Goal: Task Accomplishment & Management: Manage account settings

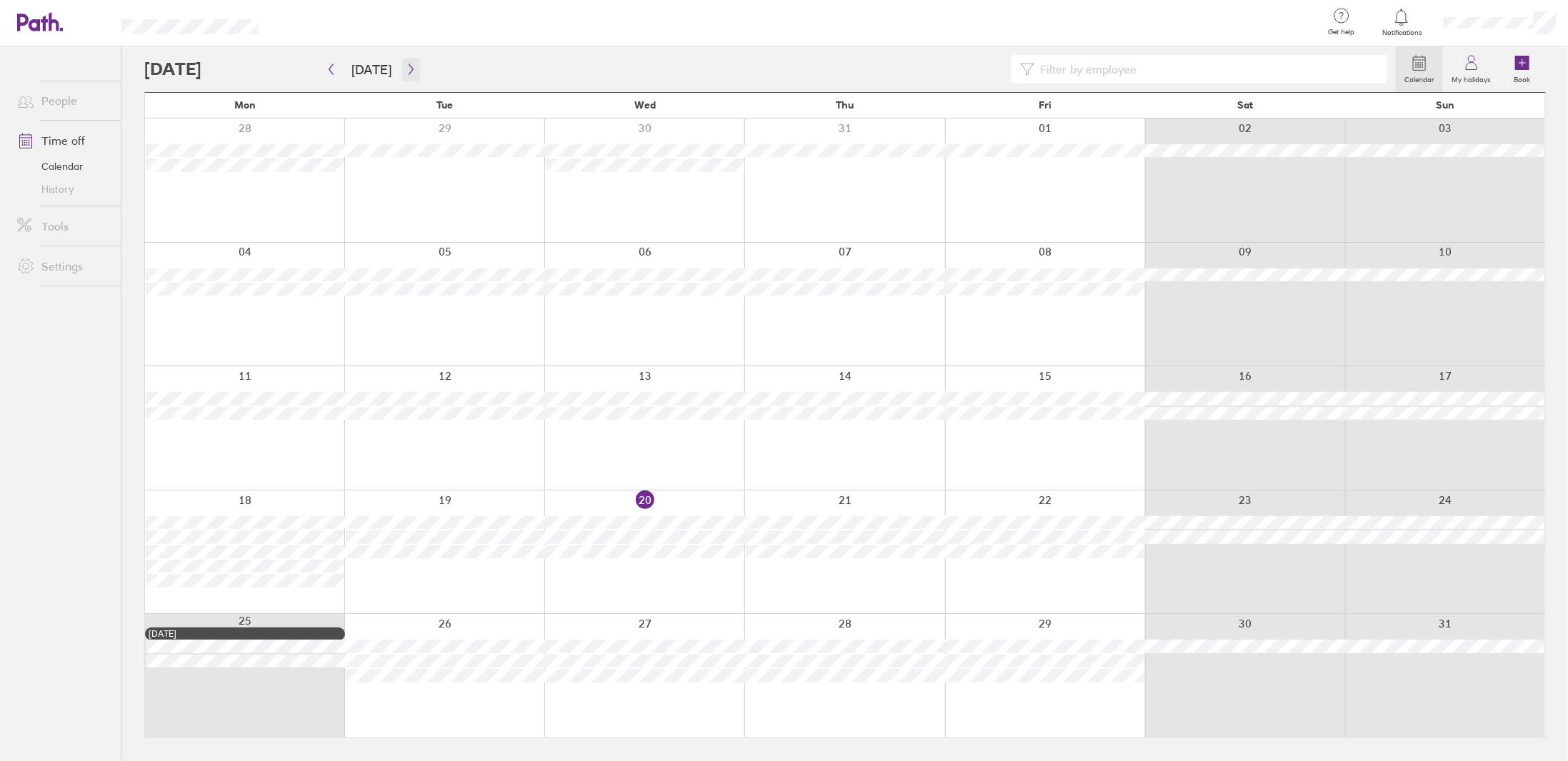
click at [402, 75] on button "button" at bounding box center [411, 69] width 18 height 23
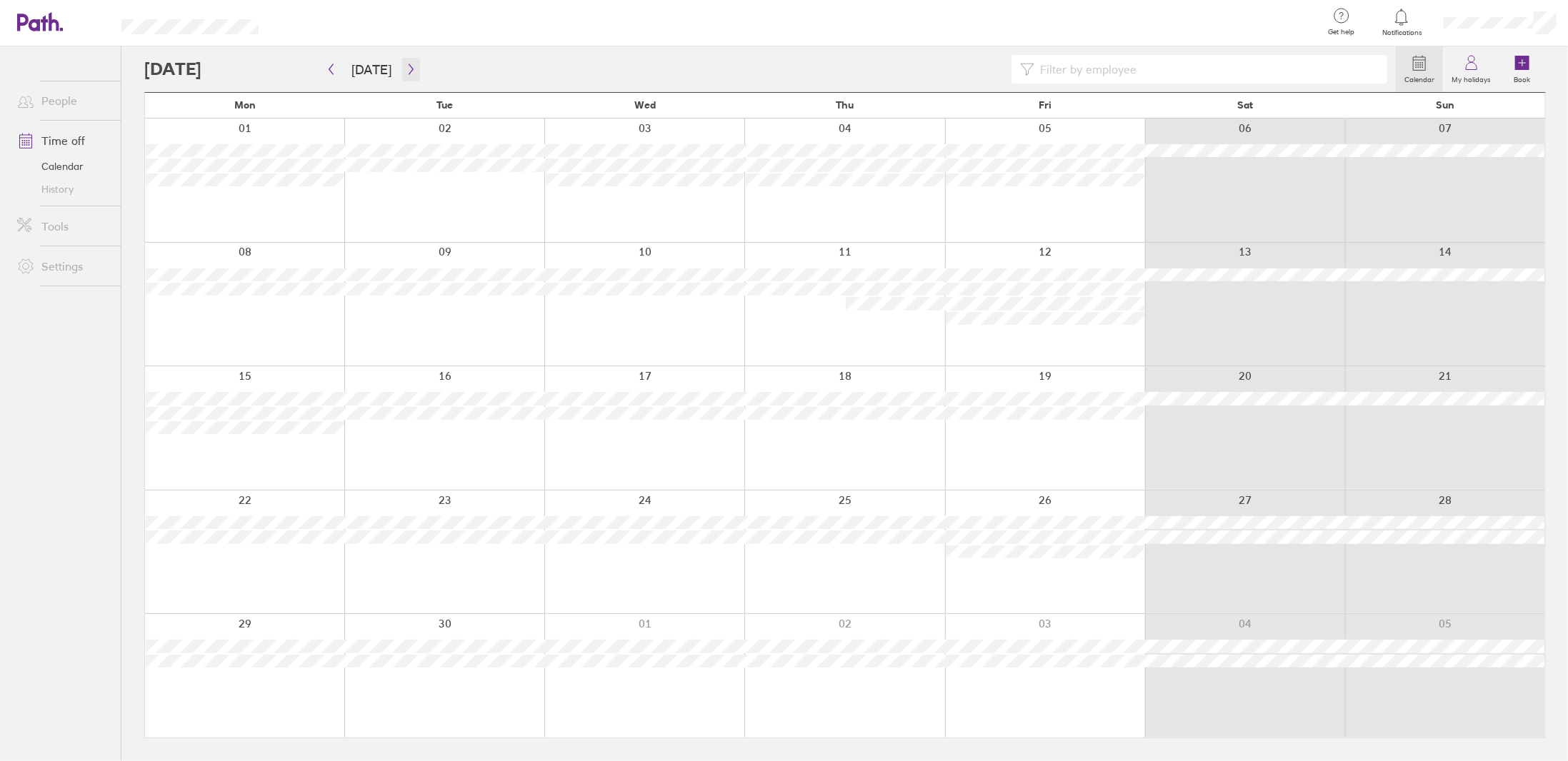
click at [406, 74] on icon "button" at bounding box center [411, 69] width 10 height 11
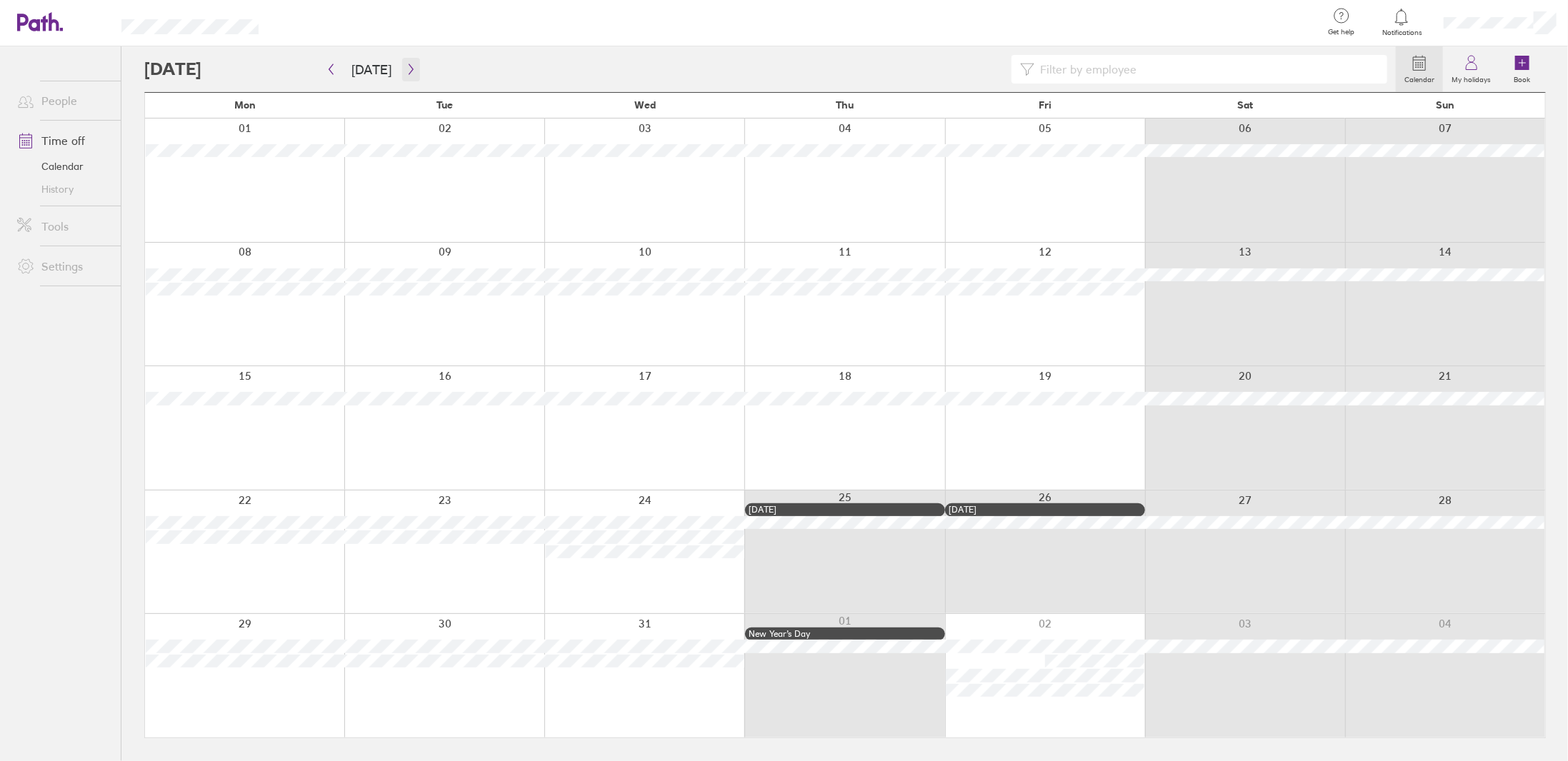
click at [410, 67] on icon "button" at bounding box center [411, 69] width 10 height 11
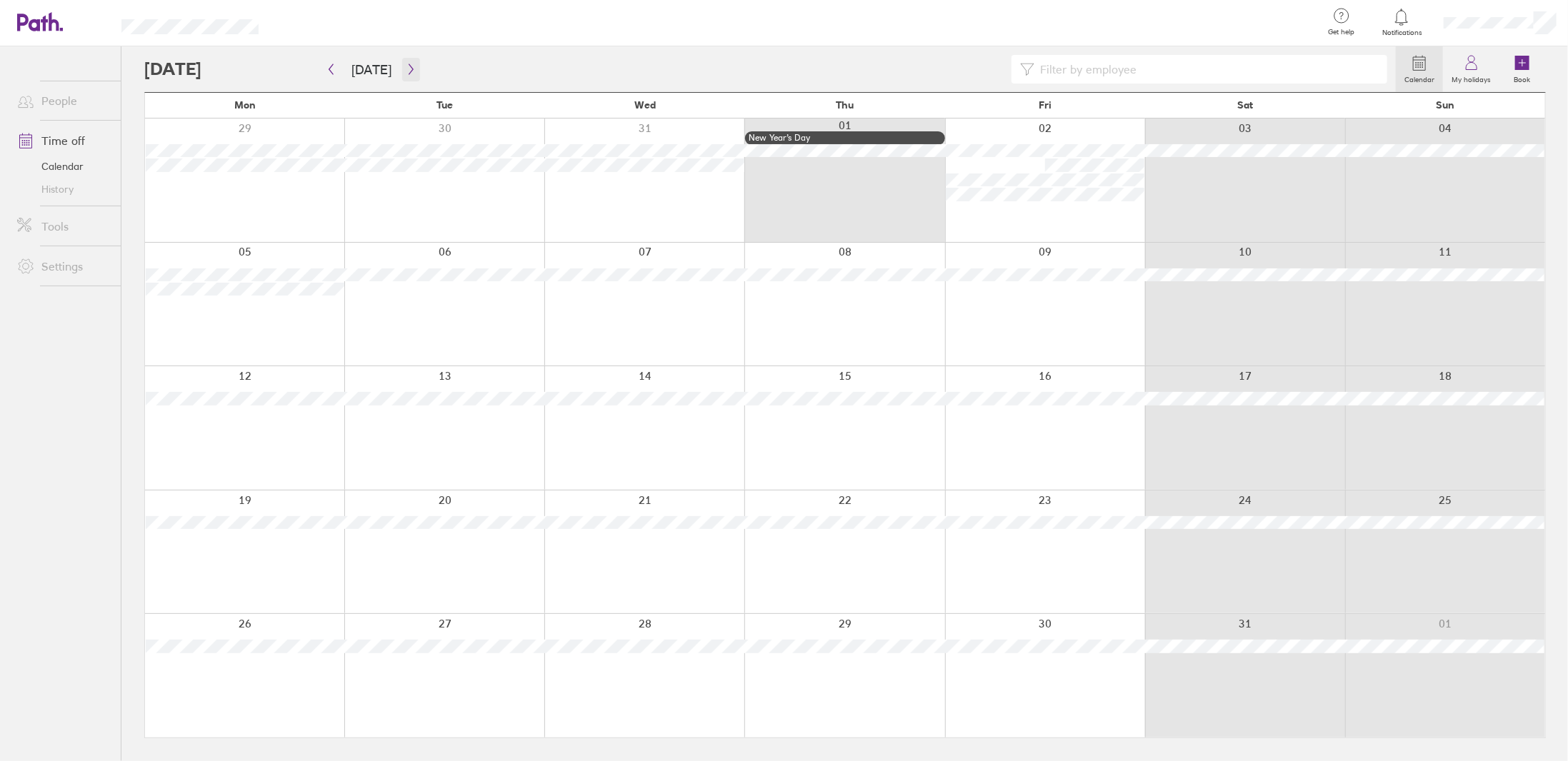
click at [410, 67] on icon "button" at bounding box center [411, 69] width 10 height 11
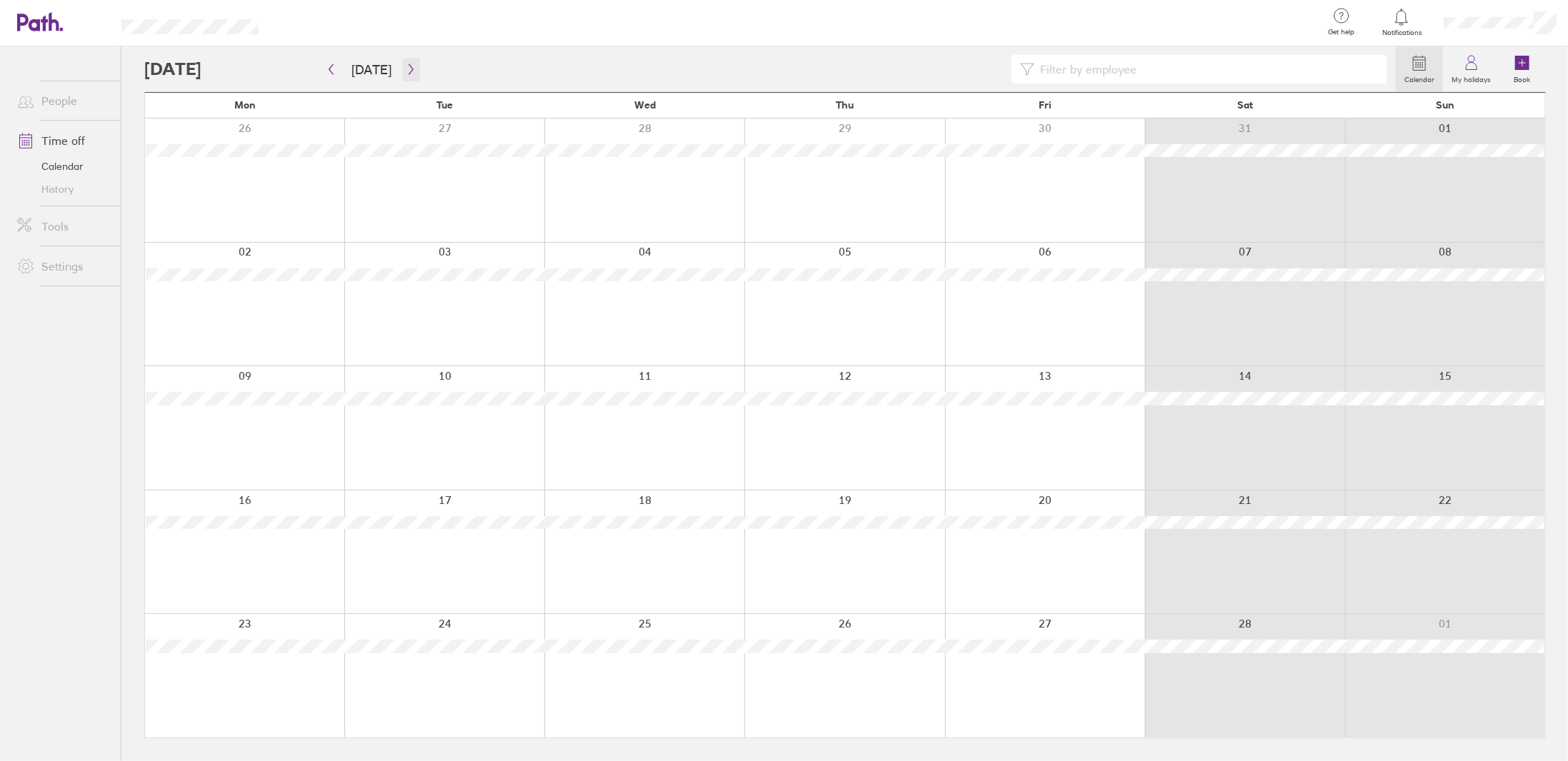
click at [410, 67] on icon "button" at bounding box center [411, 69] width 10 height 11
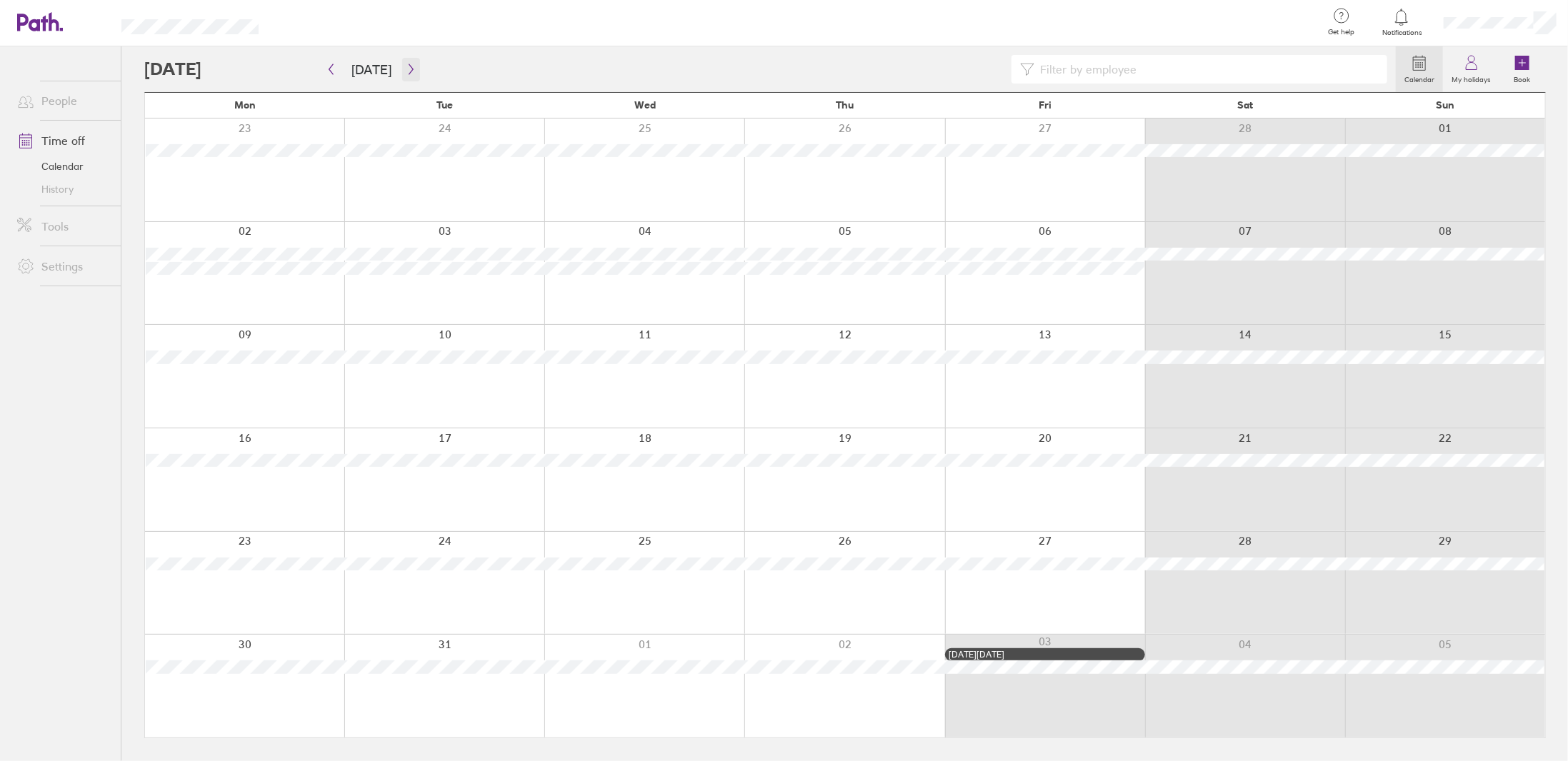
click at [410, 67] on icon "button" at bounding box center [411, 69] width 10 height 11
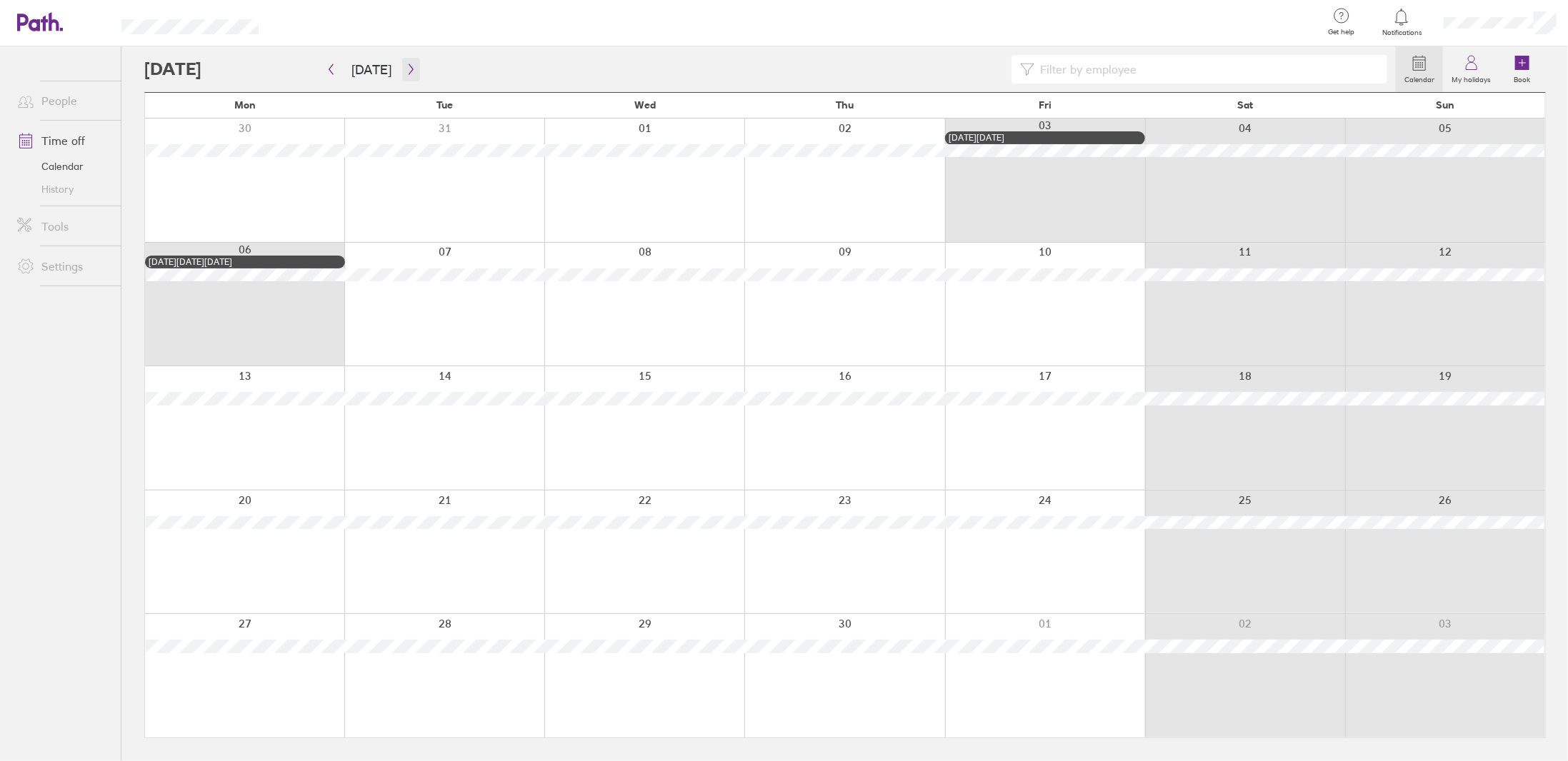
click at [410, 67] on icon "button" at bounding box center [411, 69] width 10 height 11
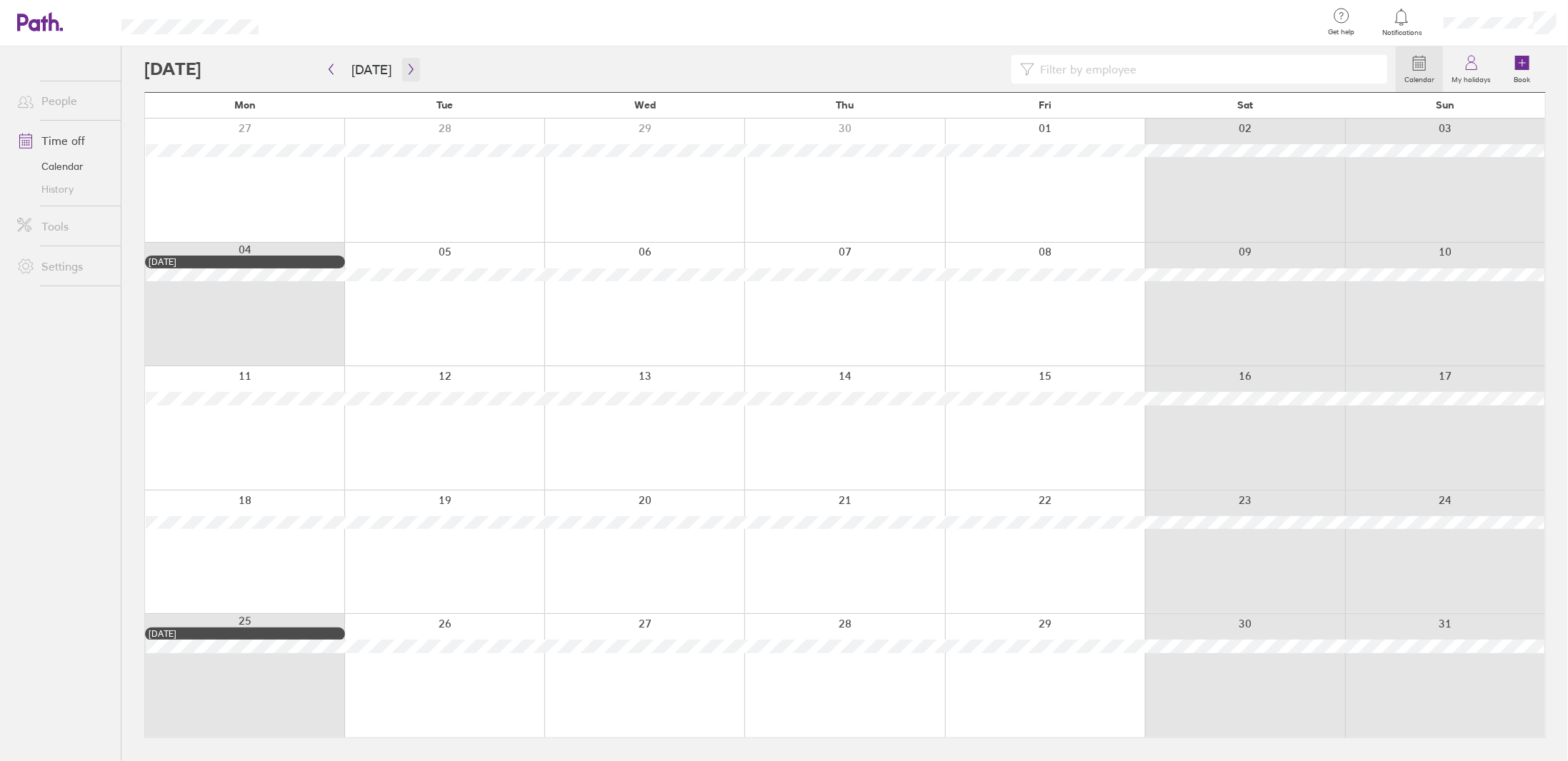
click at [410, 67] on icon "button" at bounding box center [411, 69] width 10 height 11
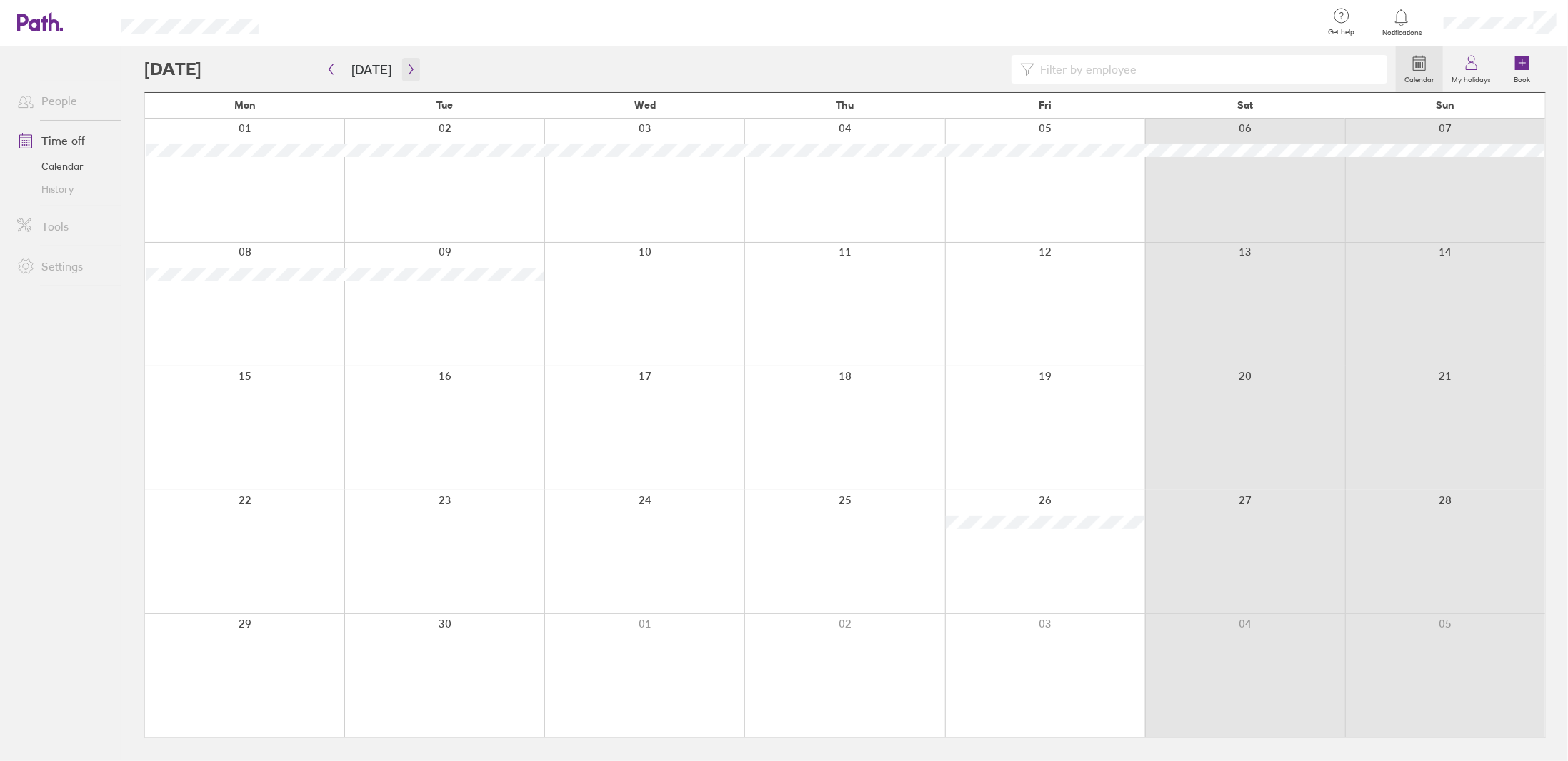
click at [410, 67] on icon "button" at bounding box center [411, 69] width 10 height 11
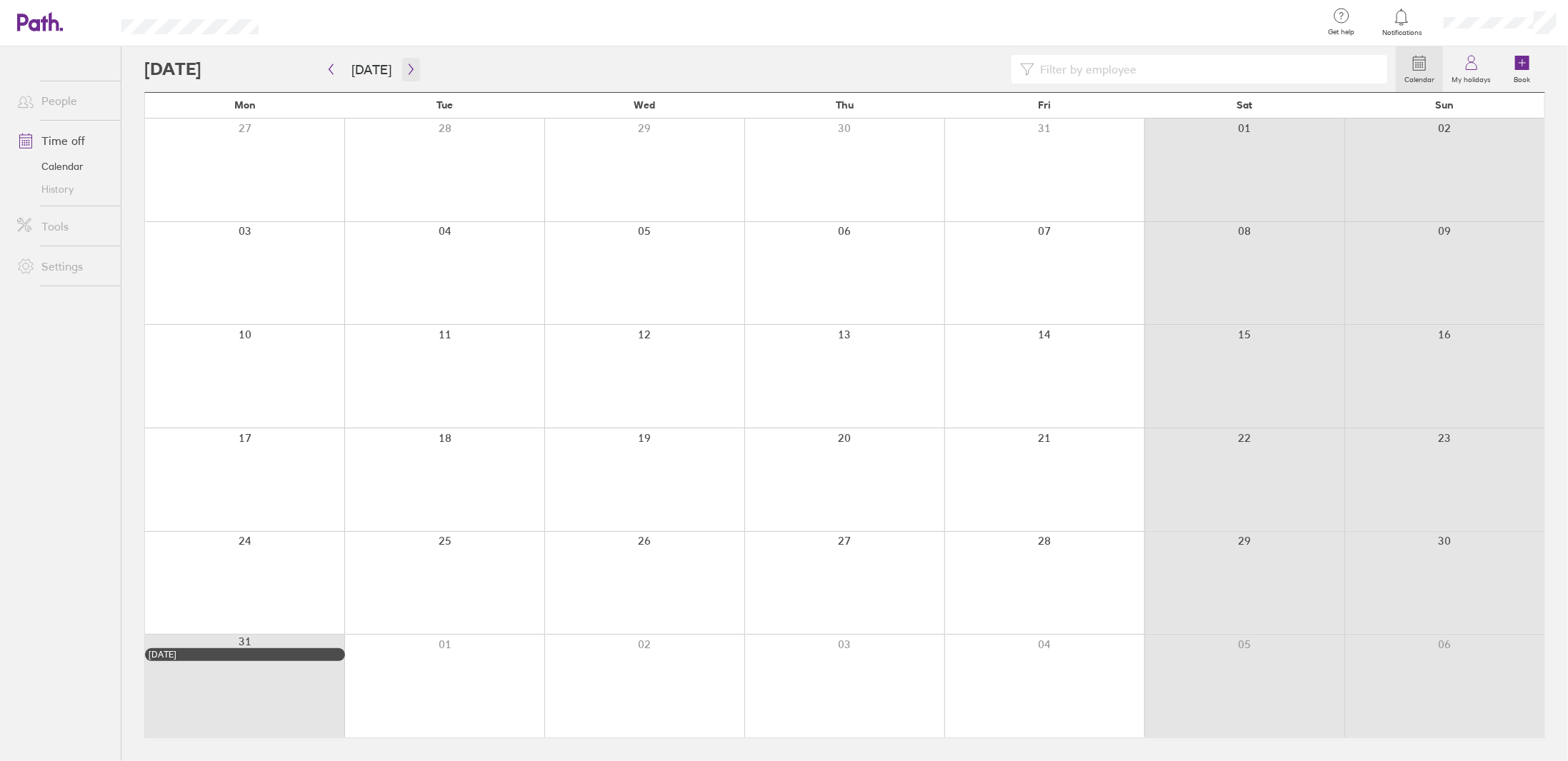
click at [410, 67] on icon "button" at bounding box center [411, 69] width 10 height 11
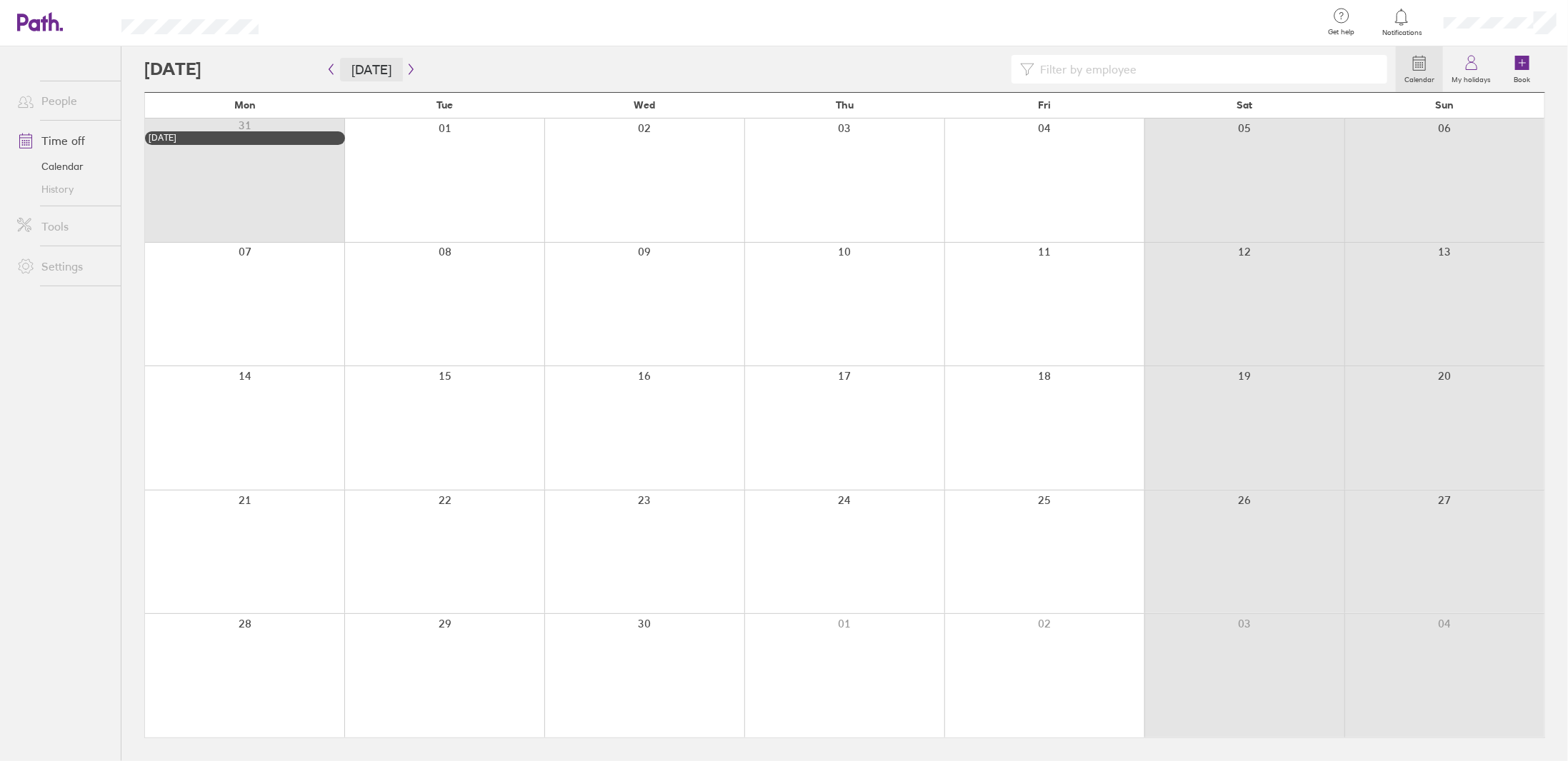
click at [375, 72] on button "[DATE]" at bounding box center [371, 69] width 63 height 23
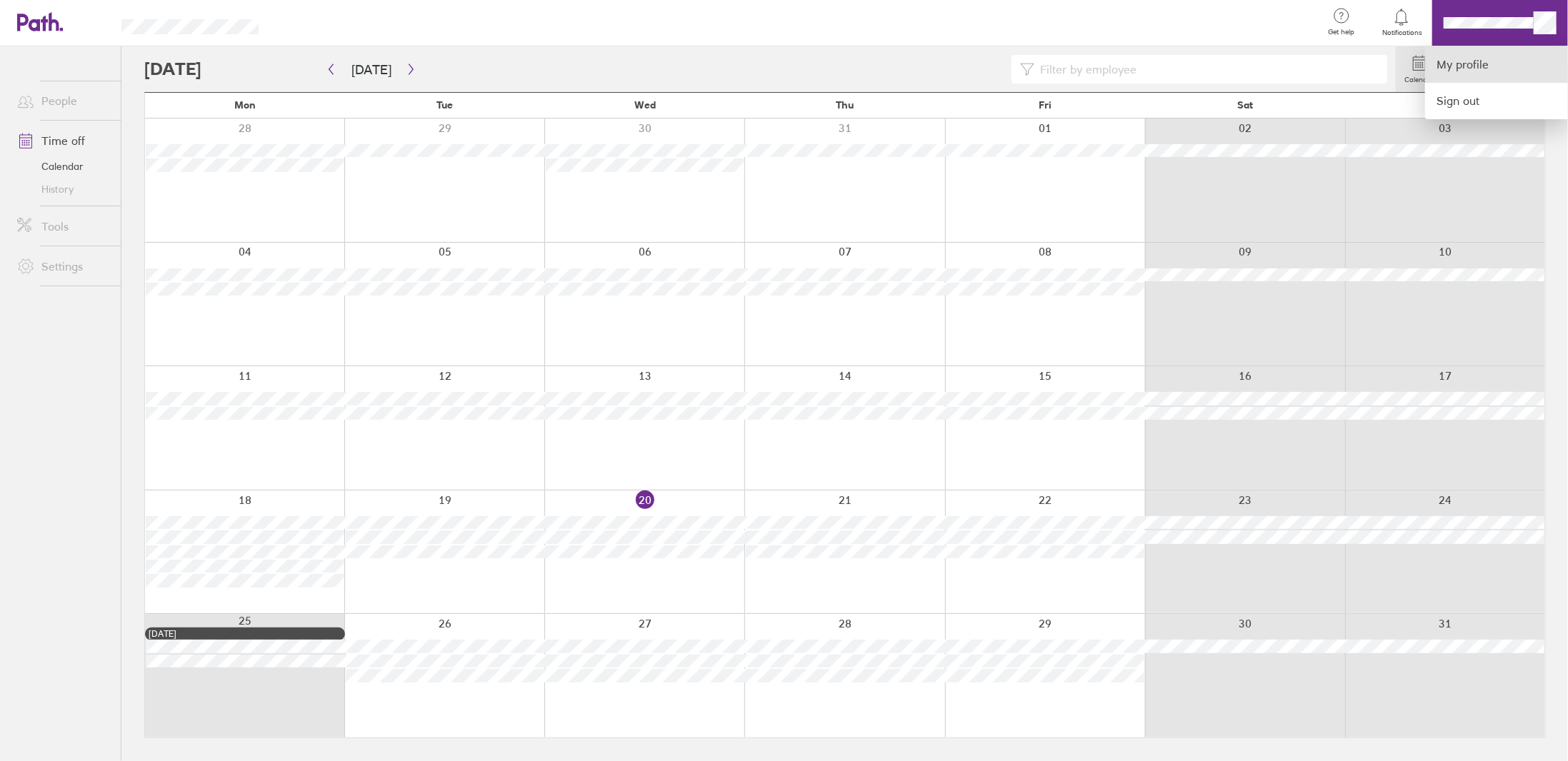
click at [1461, 55] on link "My profile" at bounding box center [1497, 65] width 142 height 37
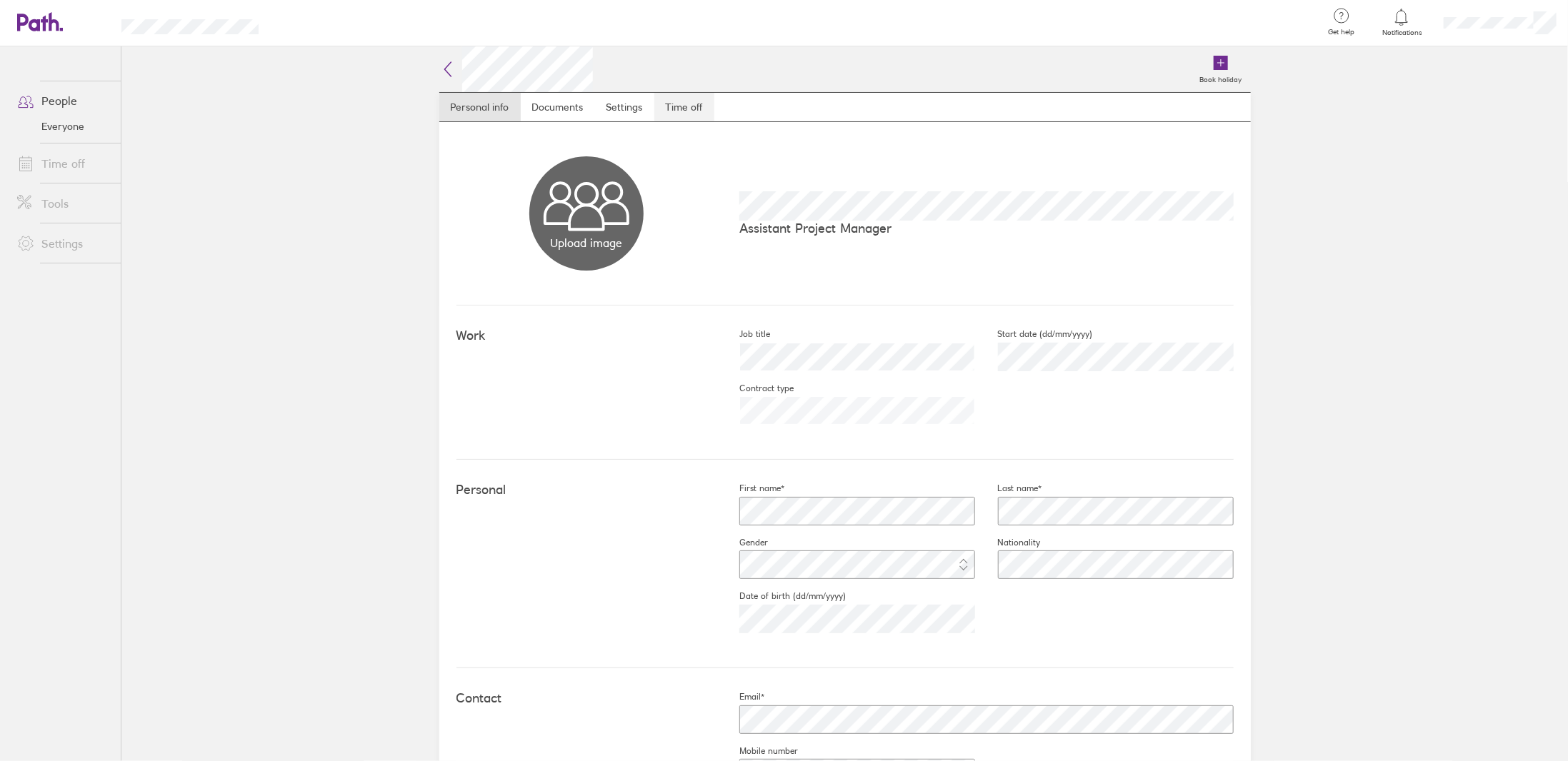
click at [695, 107] on link "Time off" at bounding box center [684, 107] width 60 height 28
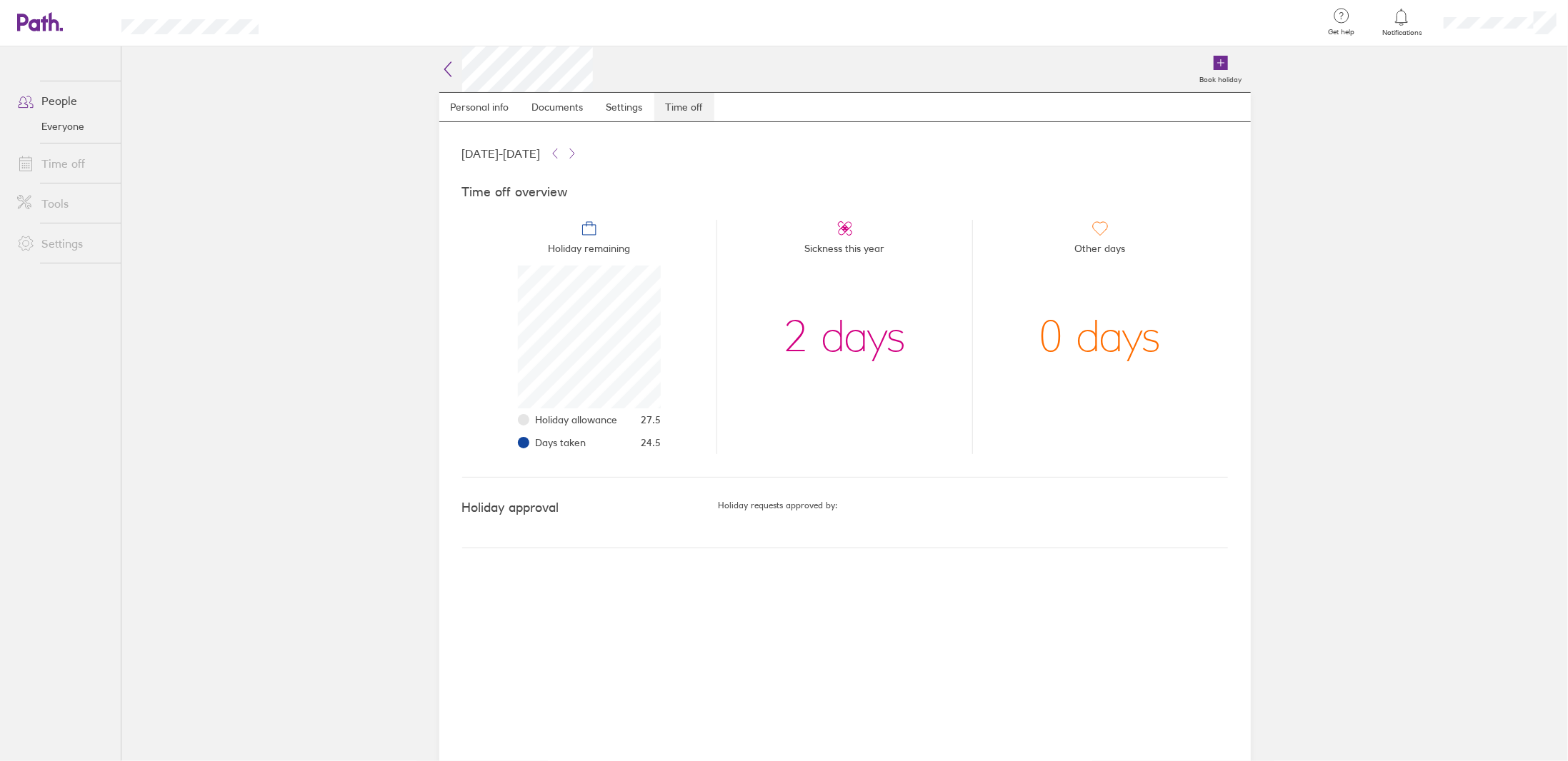
scroll to position [142, 142]
click at [47, 19] on icon at bounding box center [39, 22] width 46 height 20
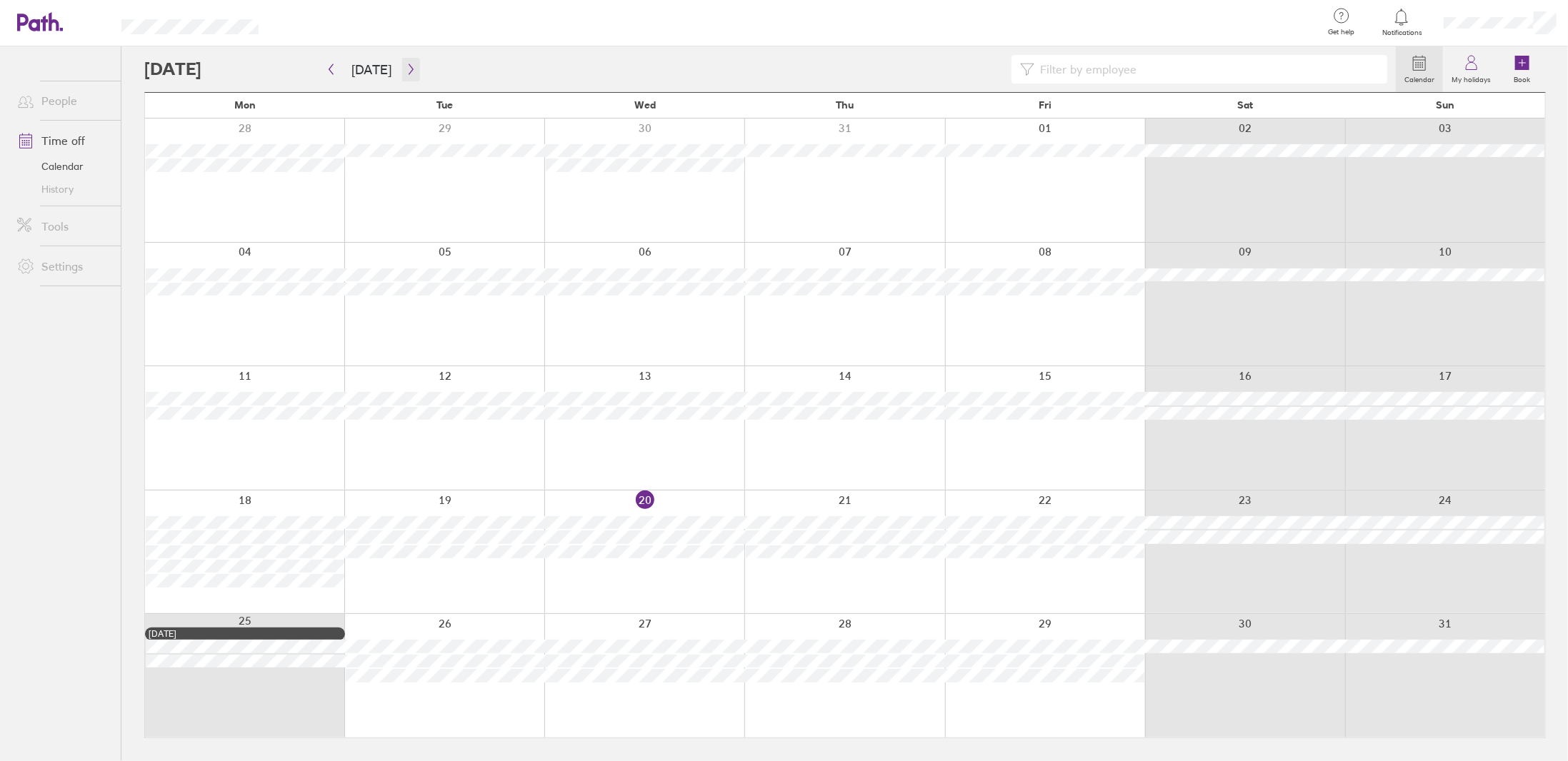
click at [409, 71] on icon "button" at bounding box center [411, 69] width 10 height 11
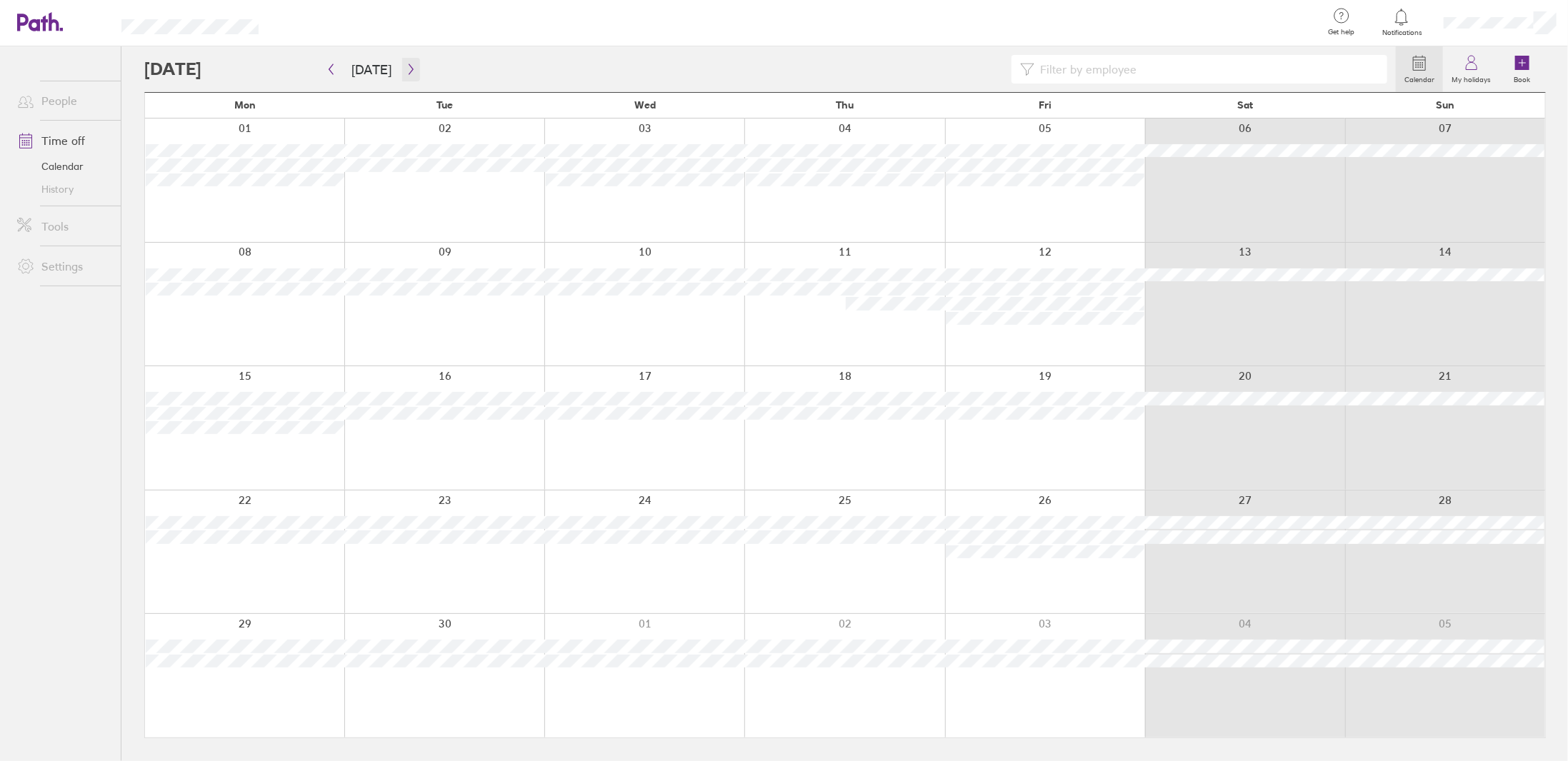
click at [409, 71] on icon "button" at bounding box center [411, 69] width 10 height 11
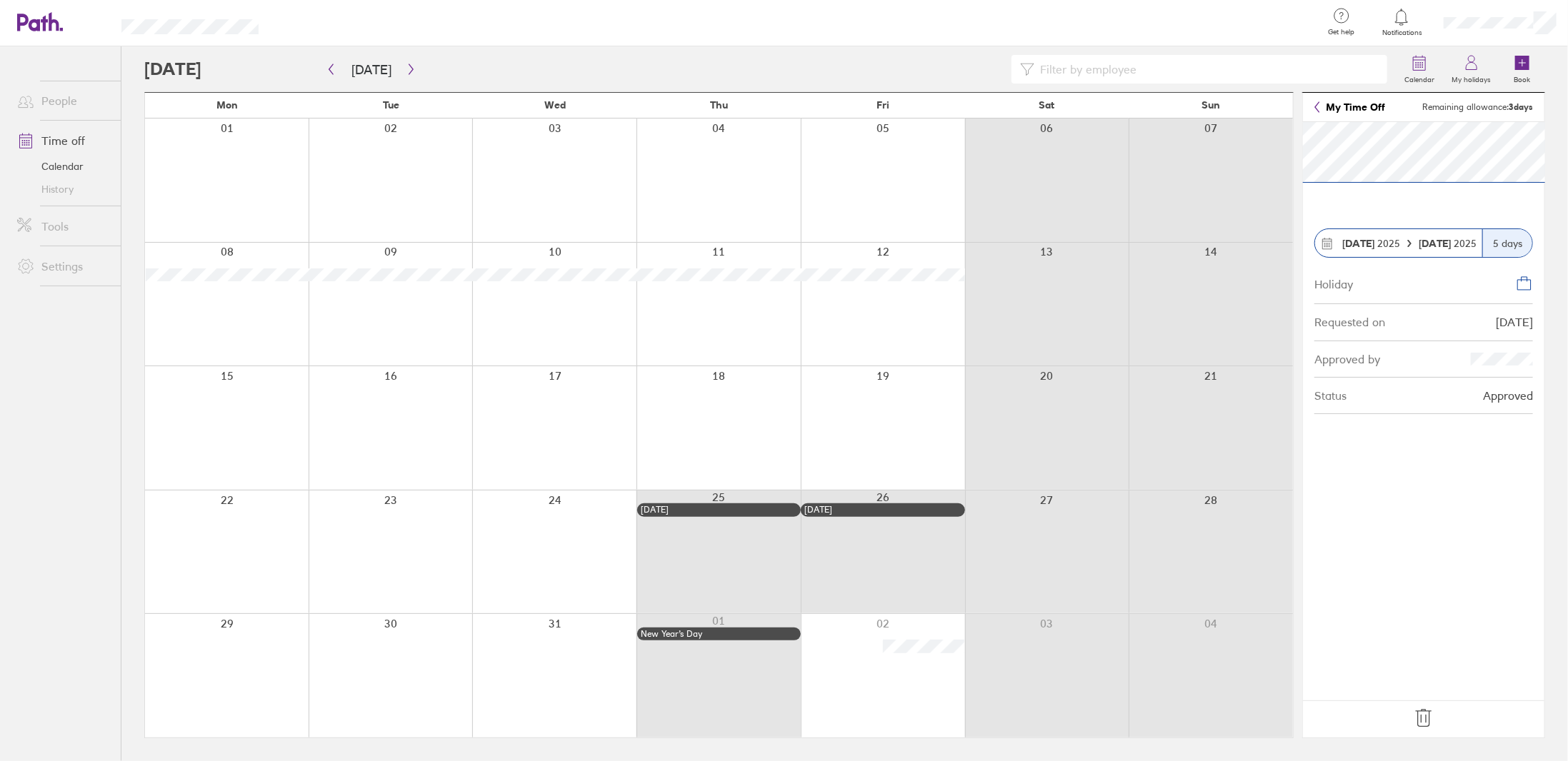
click at [1420, 716] on icon at bounding box center [1424, 719] width 22 height 22
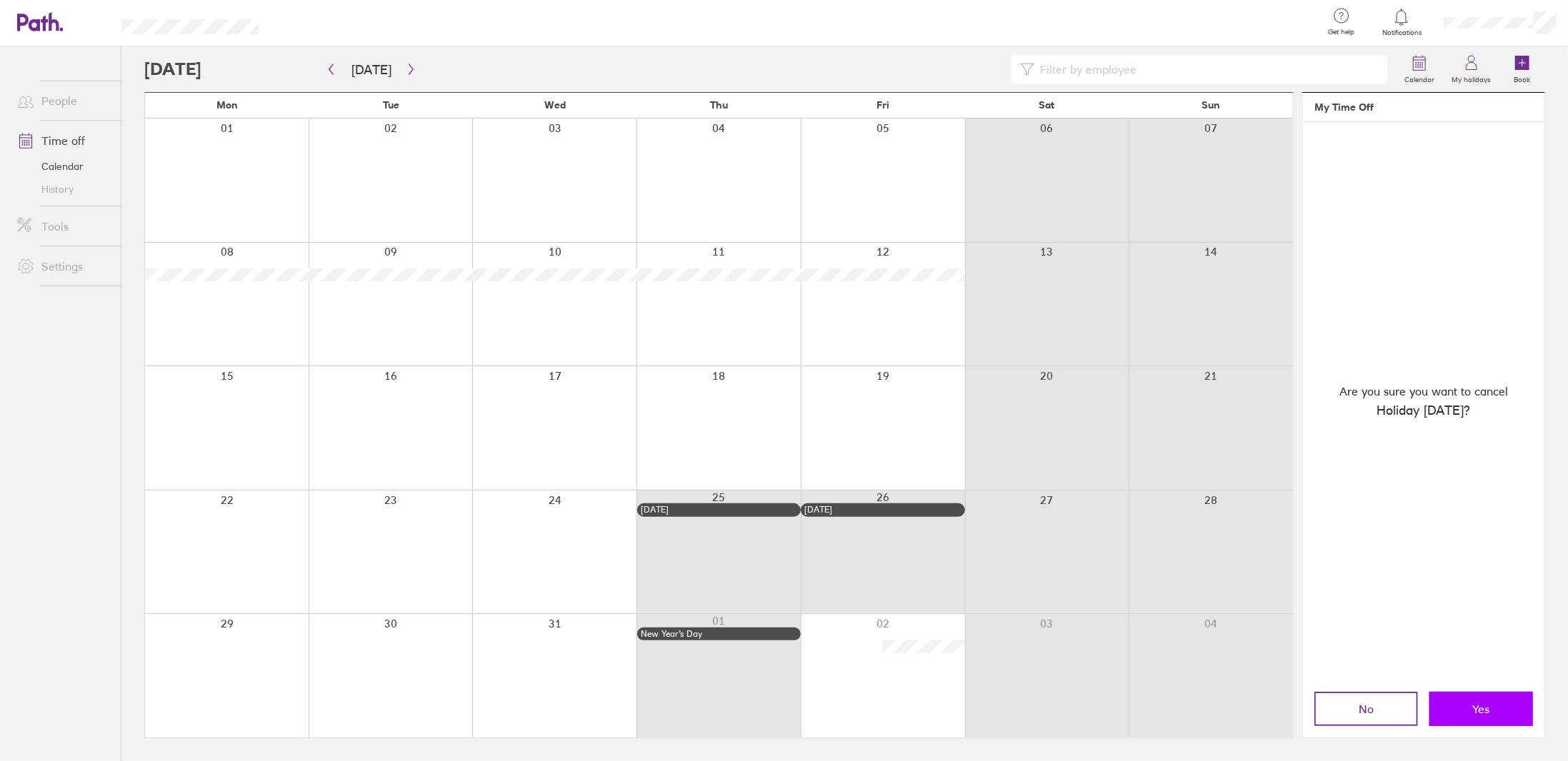
click at [1455, 707] on button "Yes" at bounding box center [1481, 709] width 104 height 35
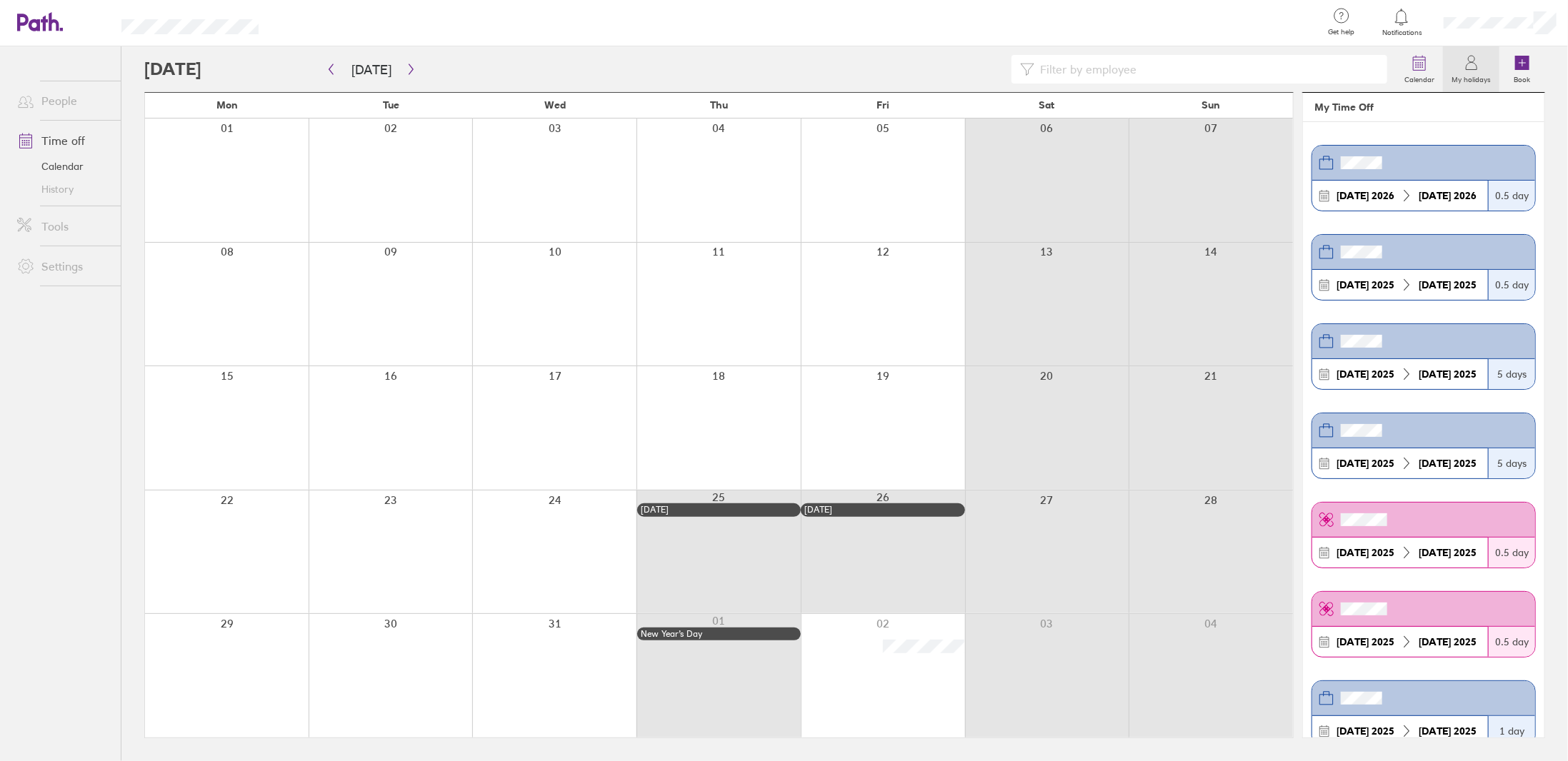
click at [887, 282] on div at bounding box center [882, 305] width 164 height 124
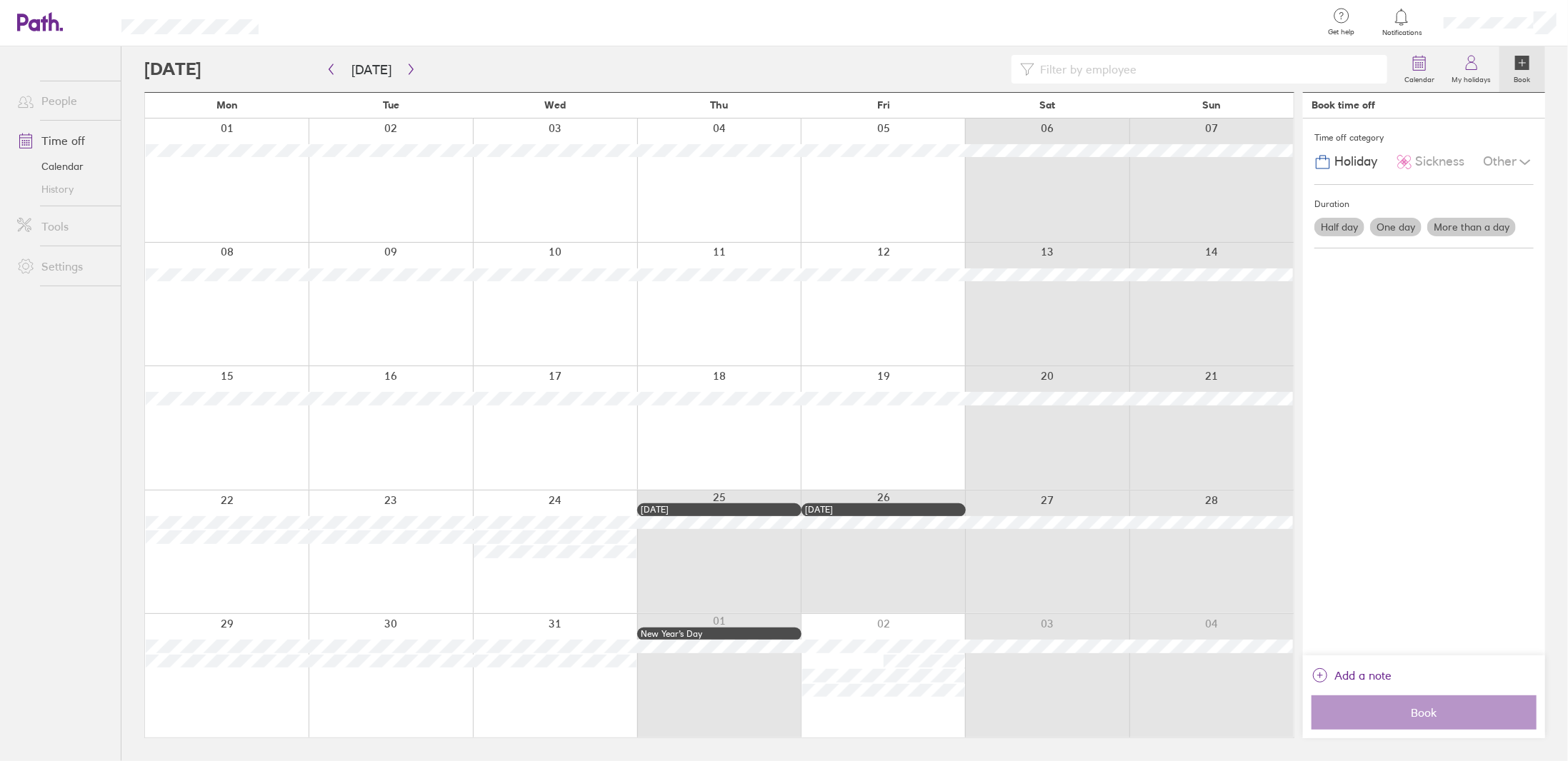
click at [1381, 224] on label "One day" at bounding box center [1396, 227] width 52 height 19
click at [0, 0] on input "One day" at bounding box center [0, 0] width 0 height 0
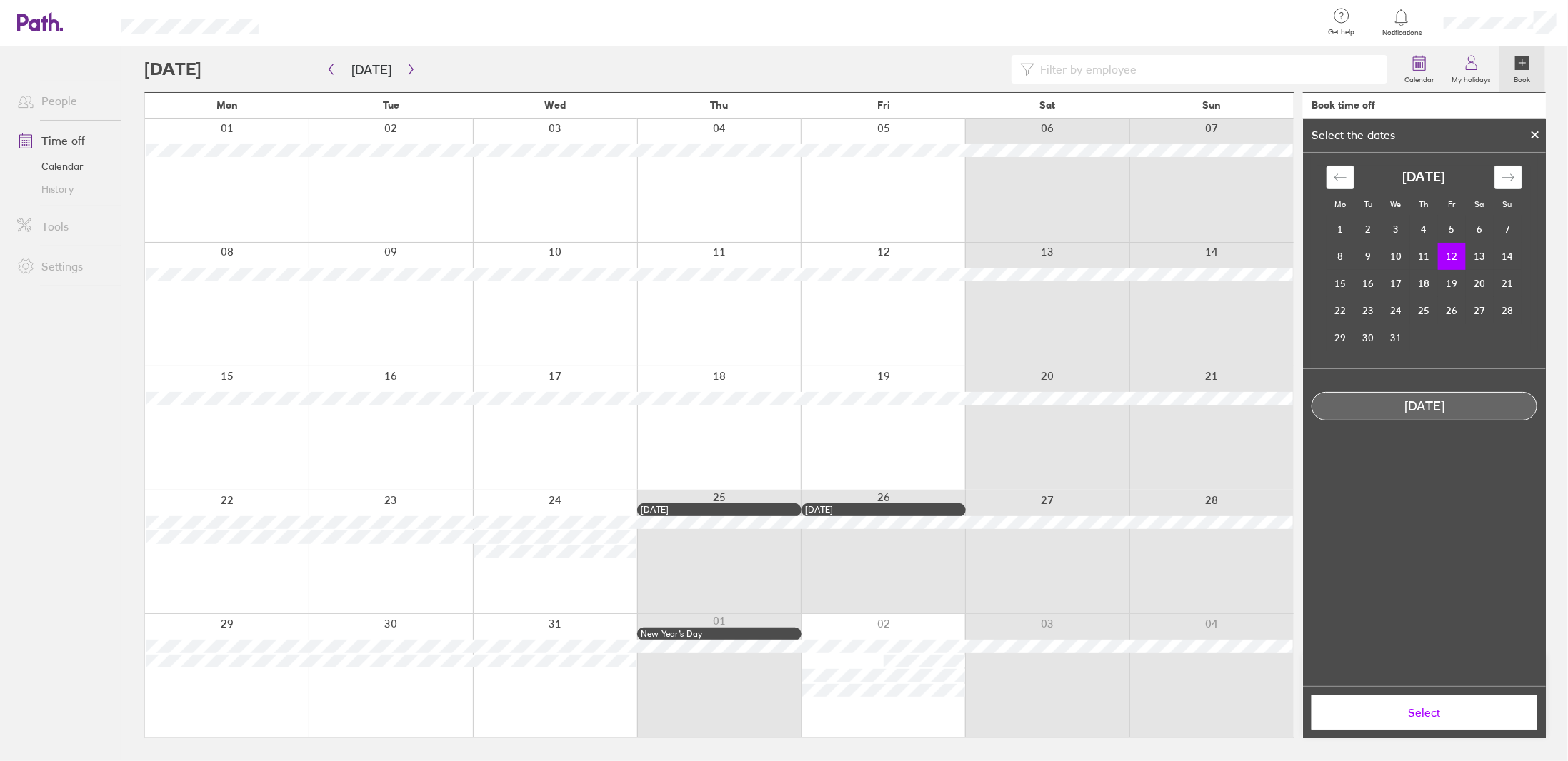
click at [1401, 710] on span "Select" at bounding box center [1425, 713] width 206 height 13
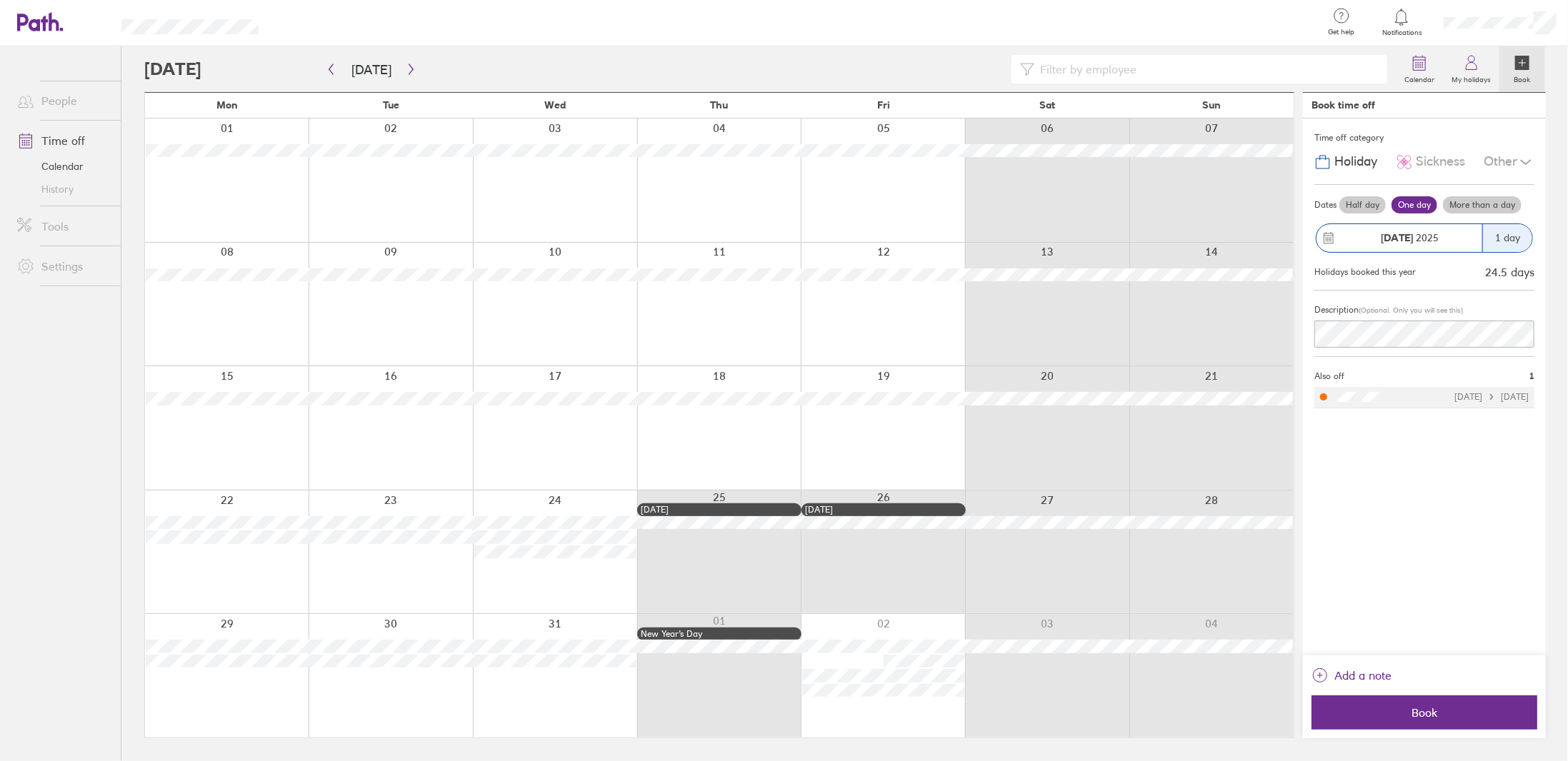
click at [1401, 710] on span "Book" at bounding box center [1425, 713] width 206 height 13
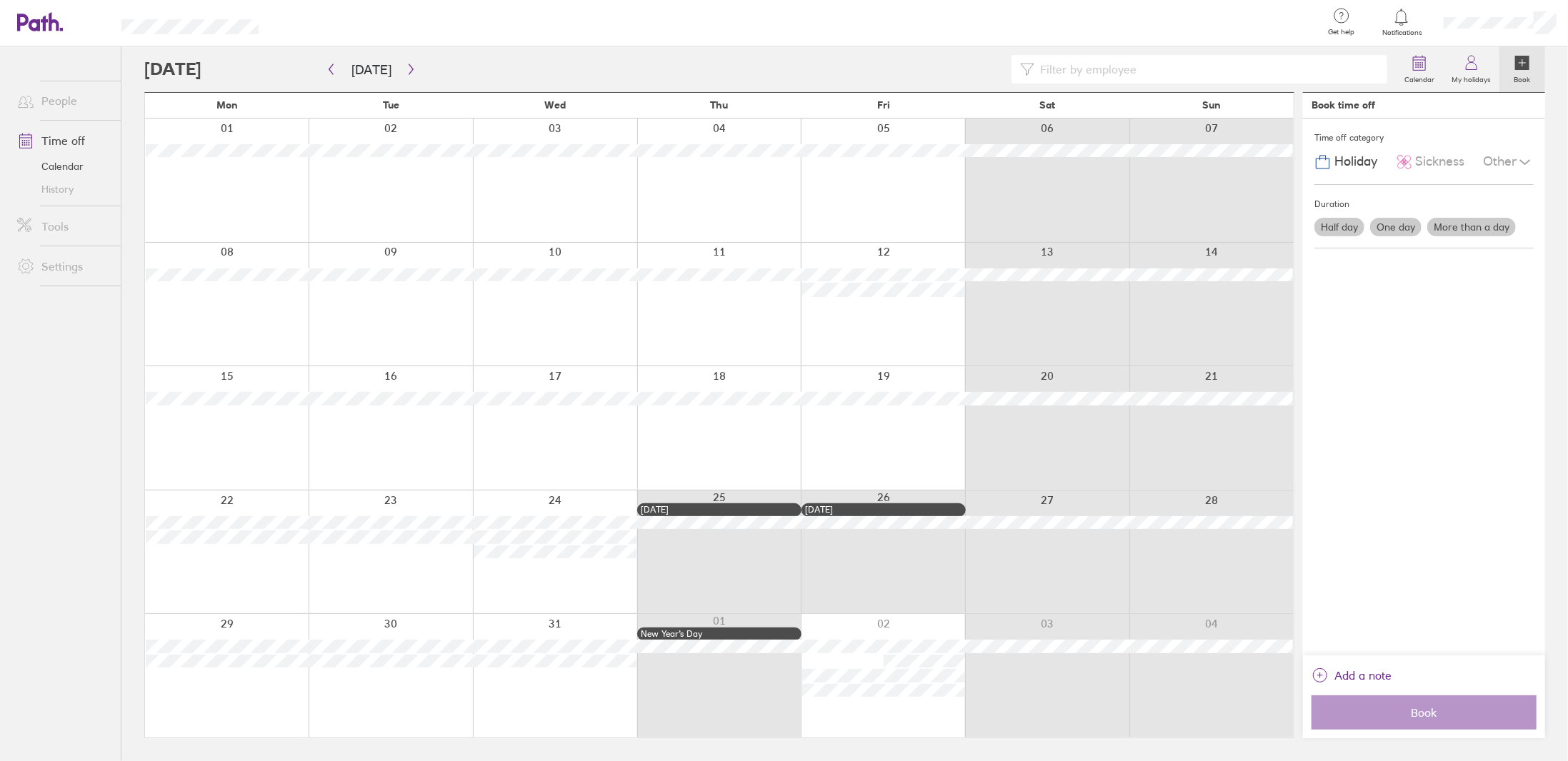
click at [211, 422] on div at bounding box center [227, 428] width 164 height 124
click at [1457, 217] on label "More than a day" at bounding box center [1471, 227] width 89 height 19
click at [0, 0] on input "More than a day" at bounding box center [0, 0] width 0 height 0
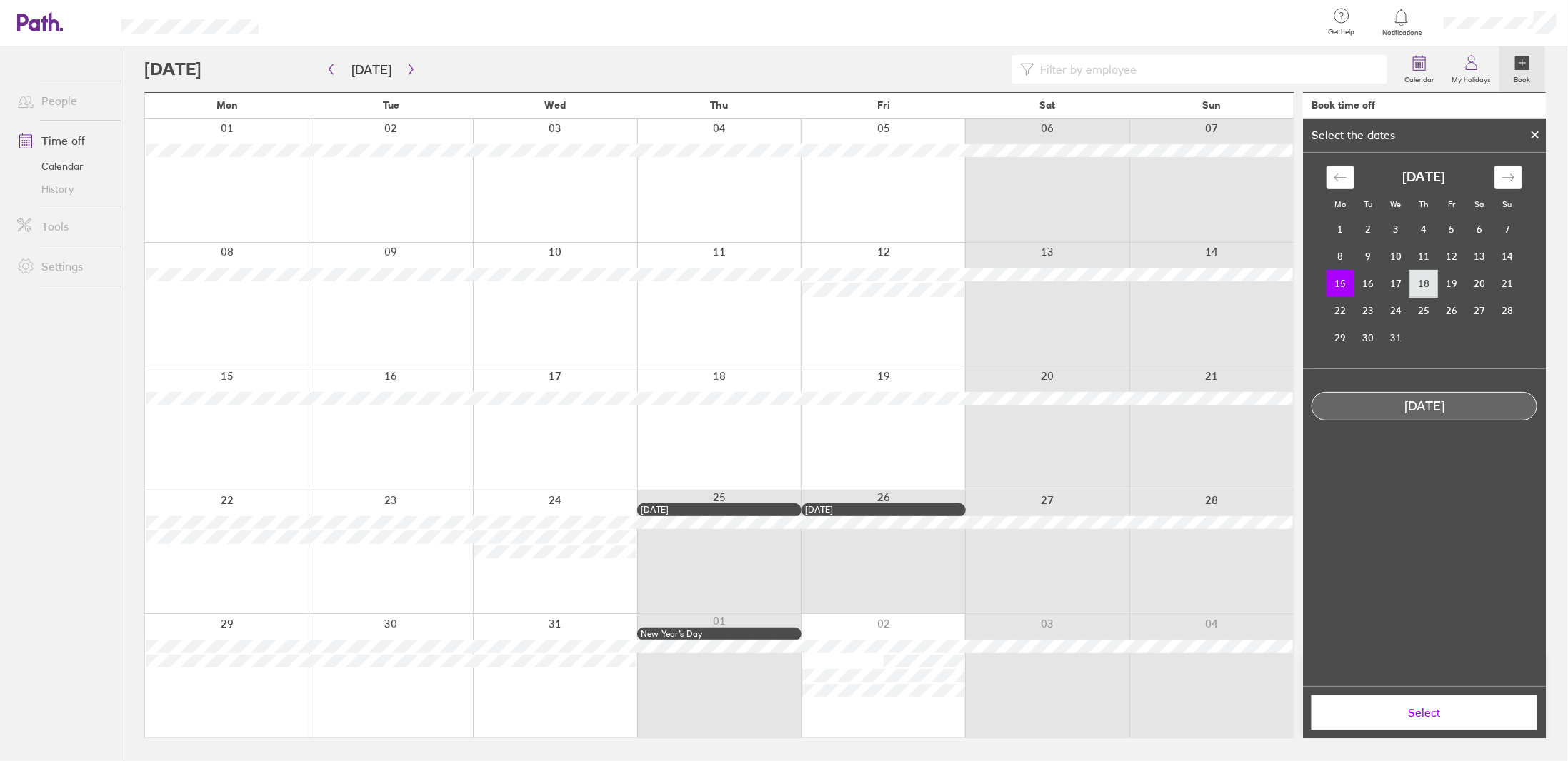
click at [1416, 283] on td "18" at bounding box center [1425, 283] width 28 height 27
click at [1343, 280] on td "15" at bounding box center [1340, 283] width 28 height 27
click at [1396, 713] on span "Select" at bounding box center [1425, 713] width 206 height 13
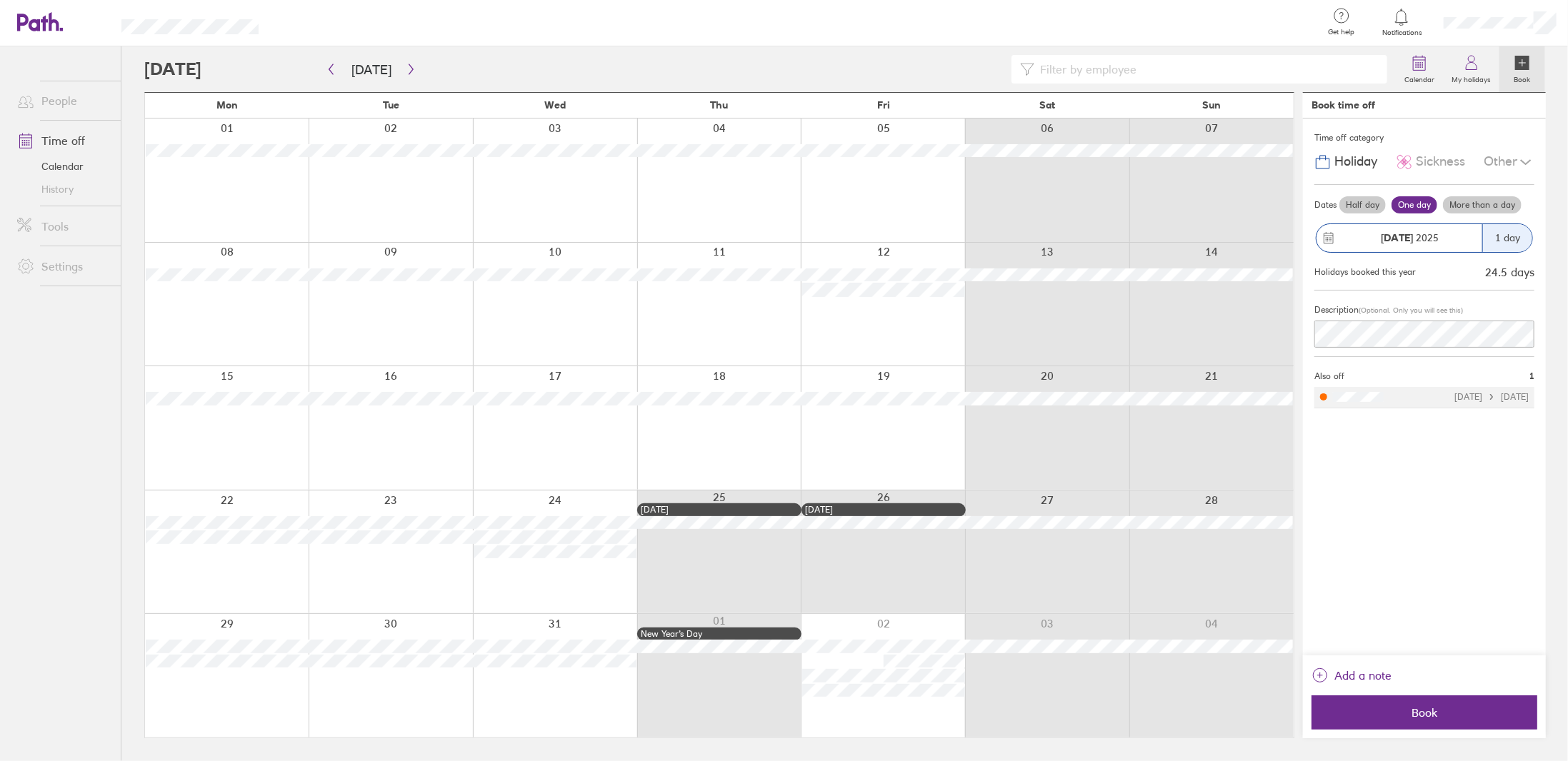
click at [1473, 201] on label "More than a day" at bounding box center [1483, 205] width 79 height 17
click at [0, 0] on input "More than a day" at bounding box center [0, 0] width 0 height 0
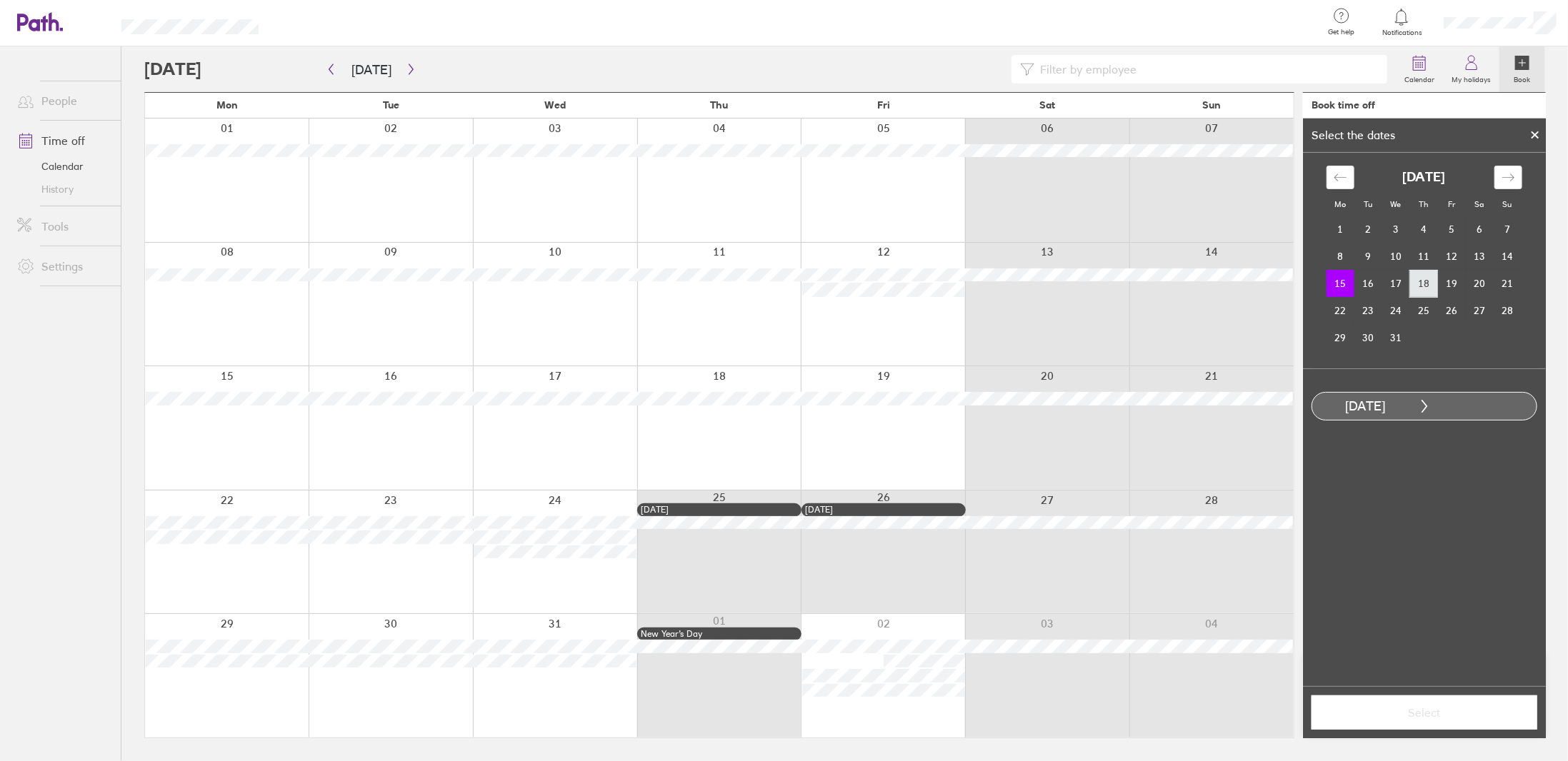
click at [1421, 285] on td "18" at bounding box center [1425, 283] width 28 height 27
click at [1460, 713] on span "Select" at bounding box center [1425, 713] width 206 height 13
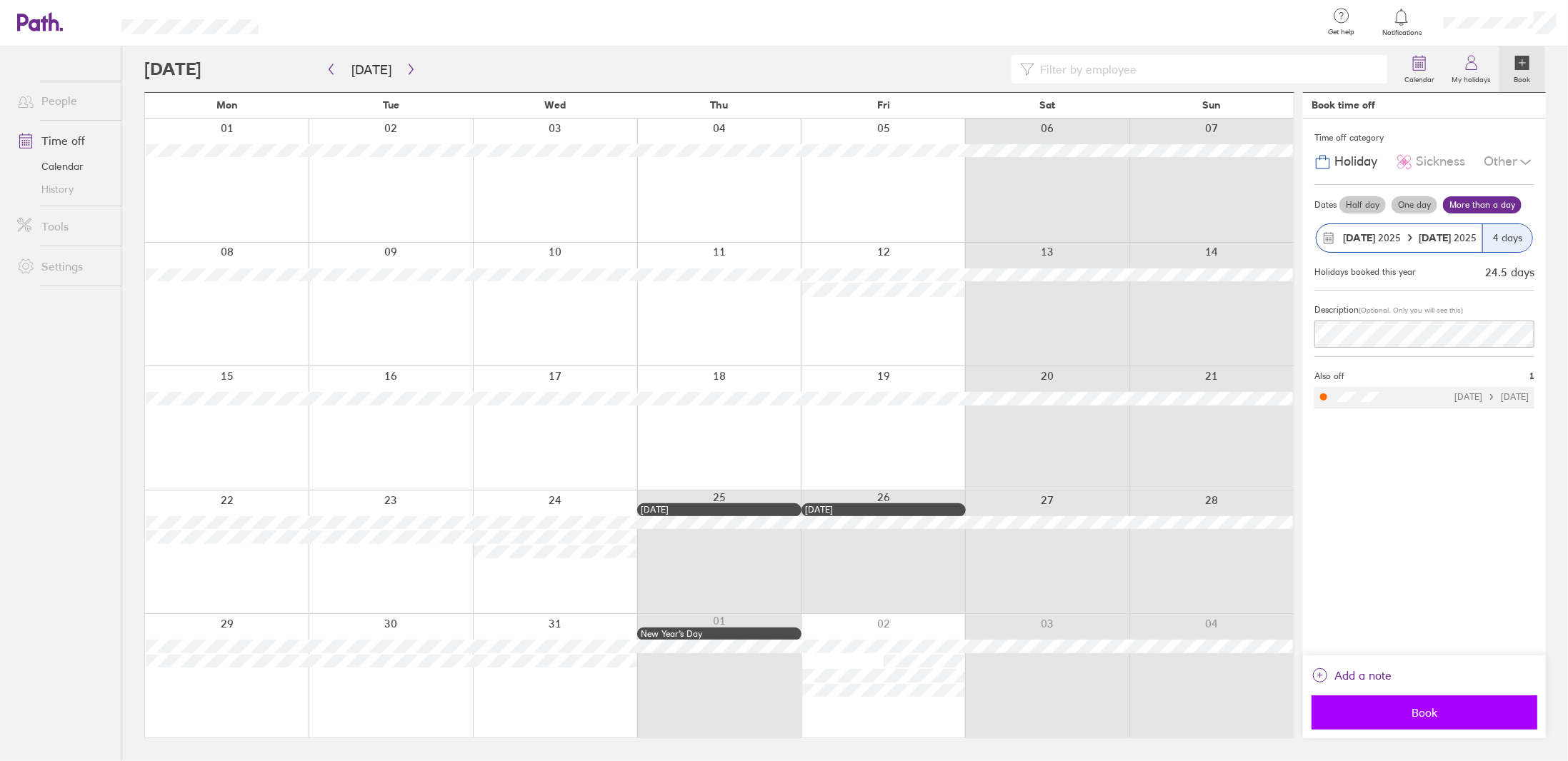
click at [1385, 714] on span "Book" at bounding box center [1425, 713] width 206 height 13
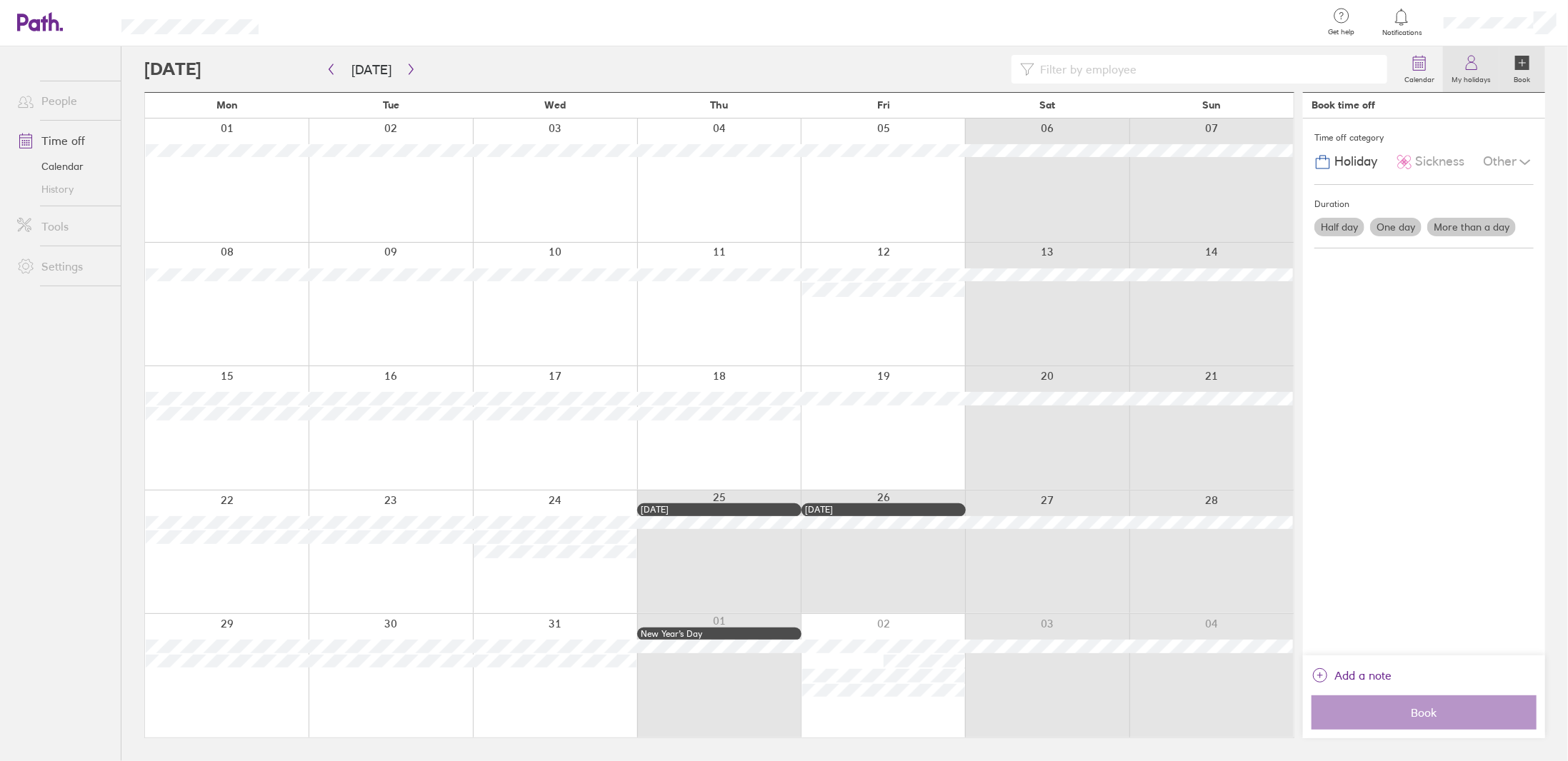
click at [1467, 65] on icon at bounding box center [1471, 63] width 17 height 17
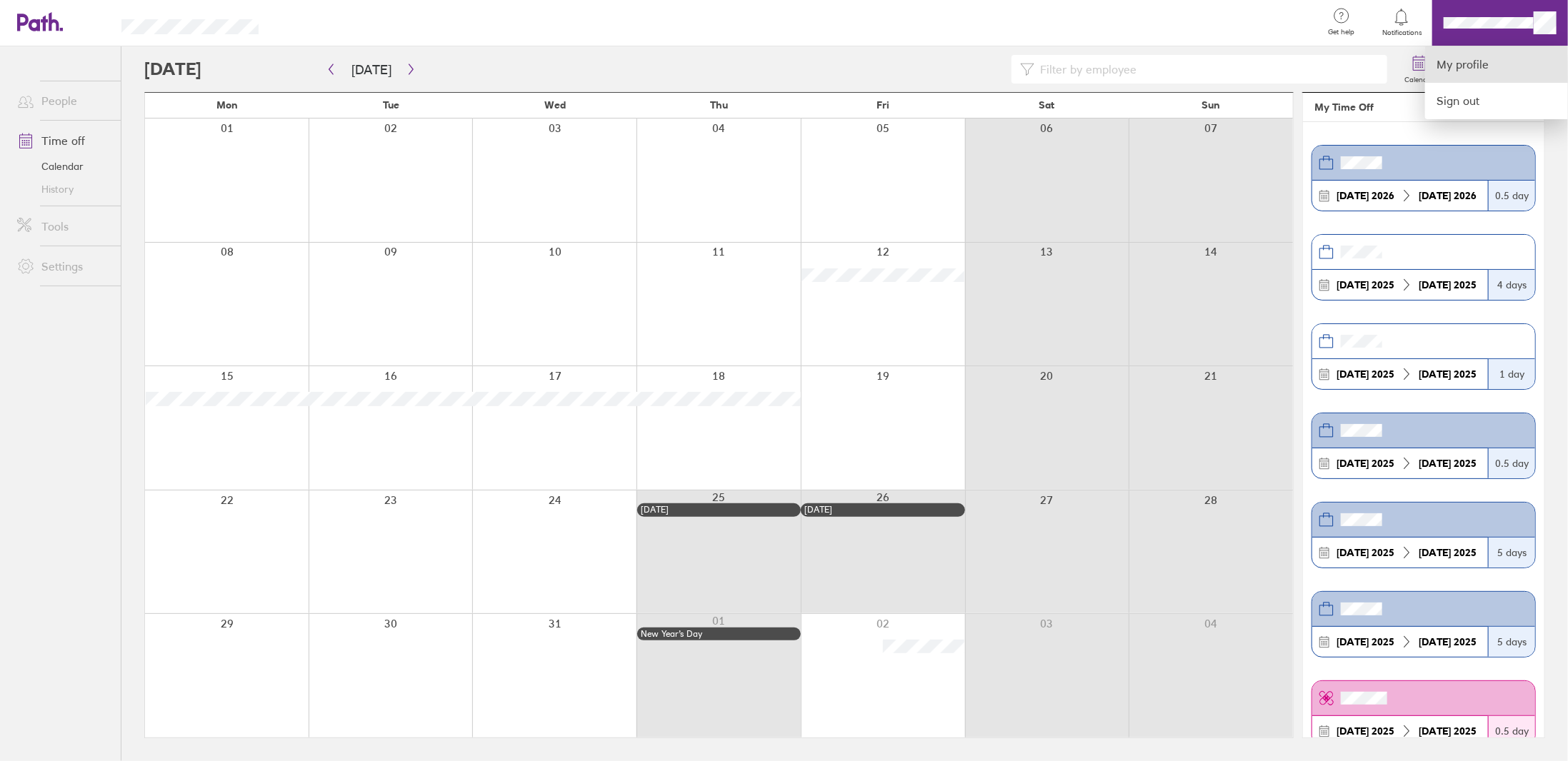
click at [1457, 63] on link "My profile" at bounding box center [1497, 65] width 142 height 37
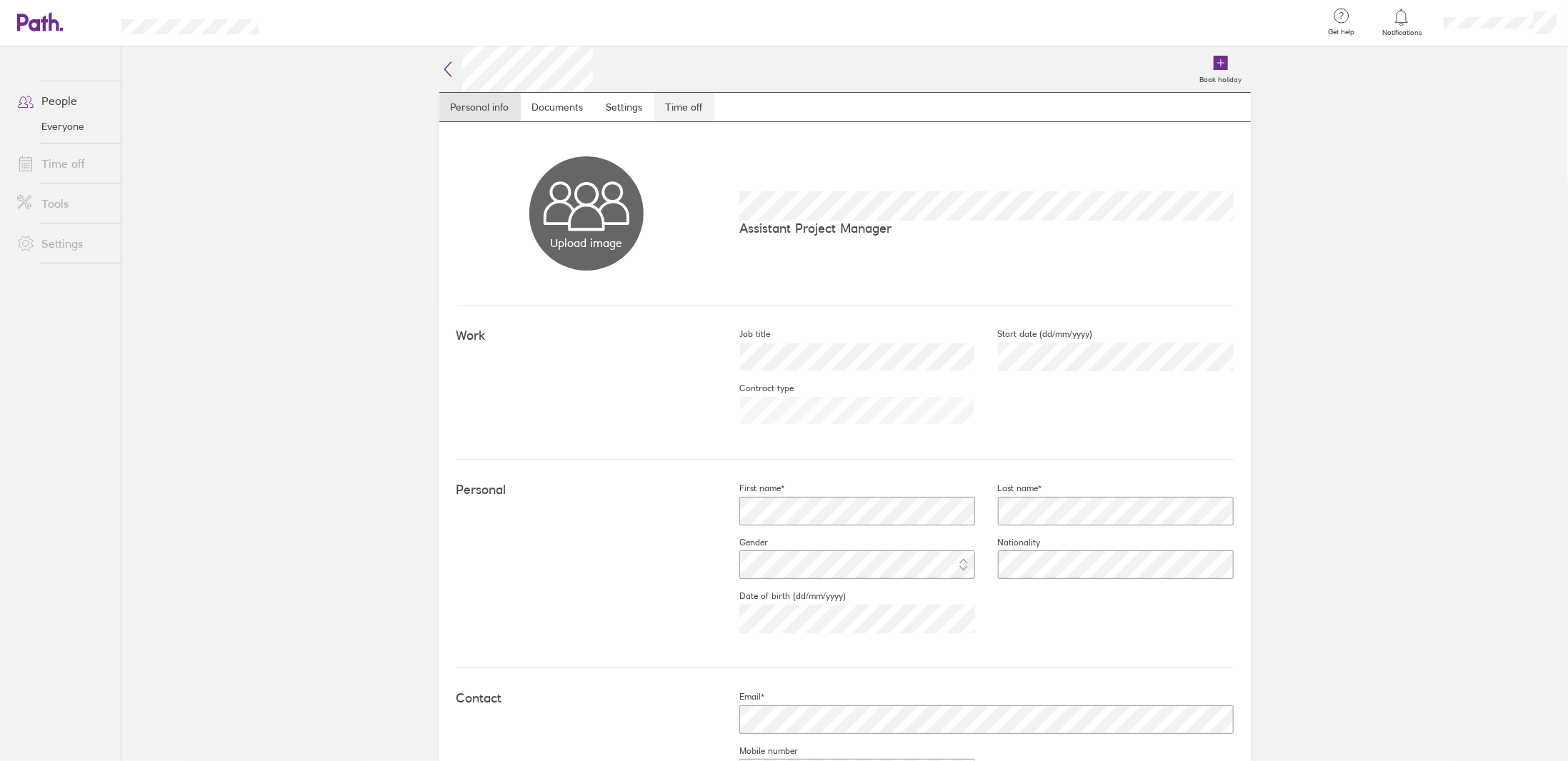
click at [697, 110] on link "Time off" at bounding box center [684, 107] width 60 height 28
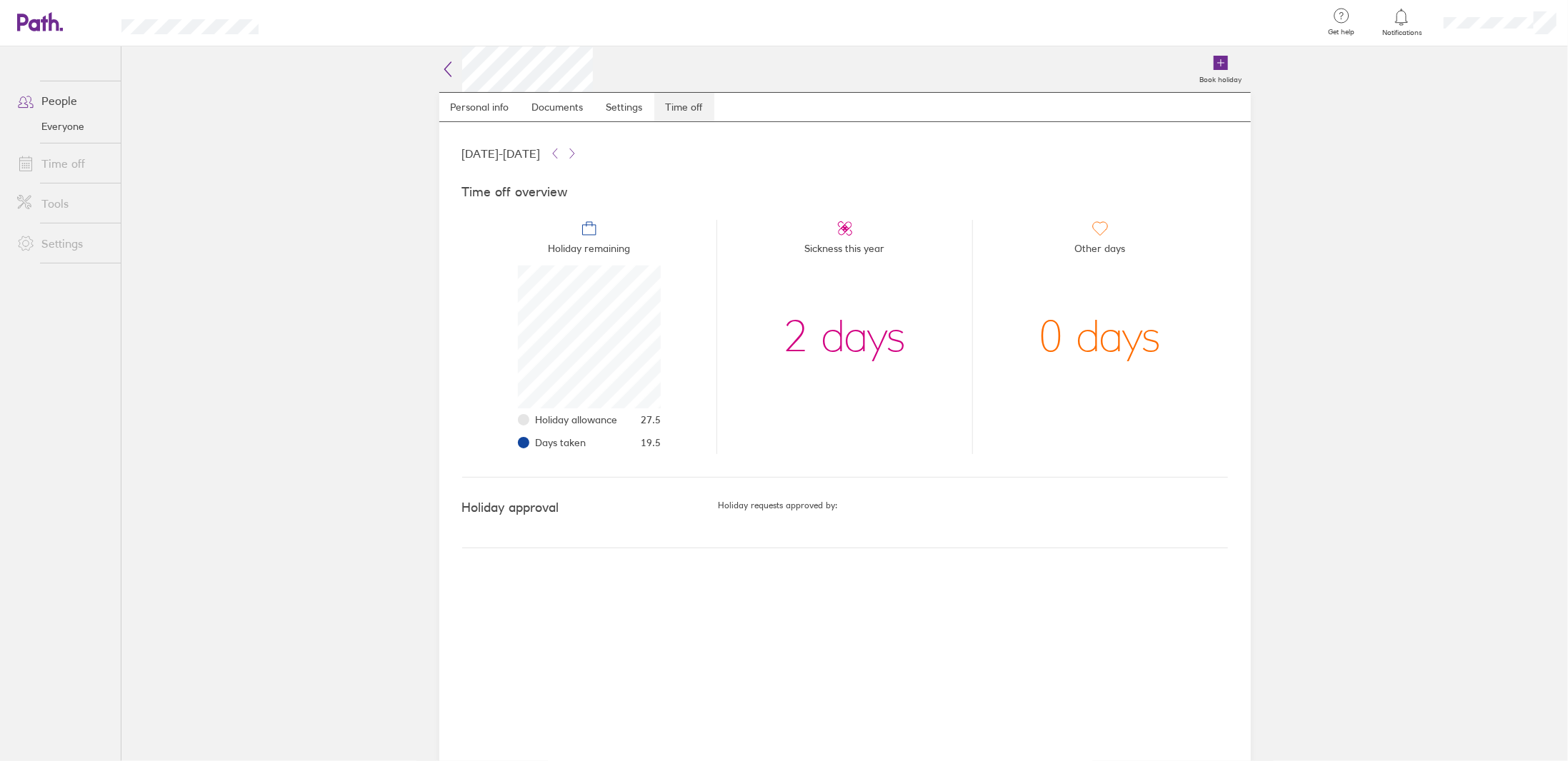
scroll to position [142, 142]
